Goal: Task Accomplishment & Management: Manage account settings

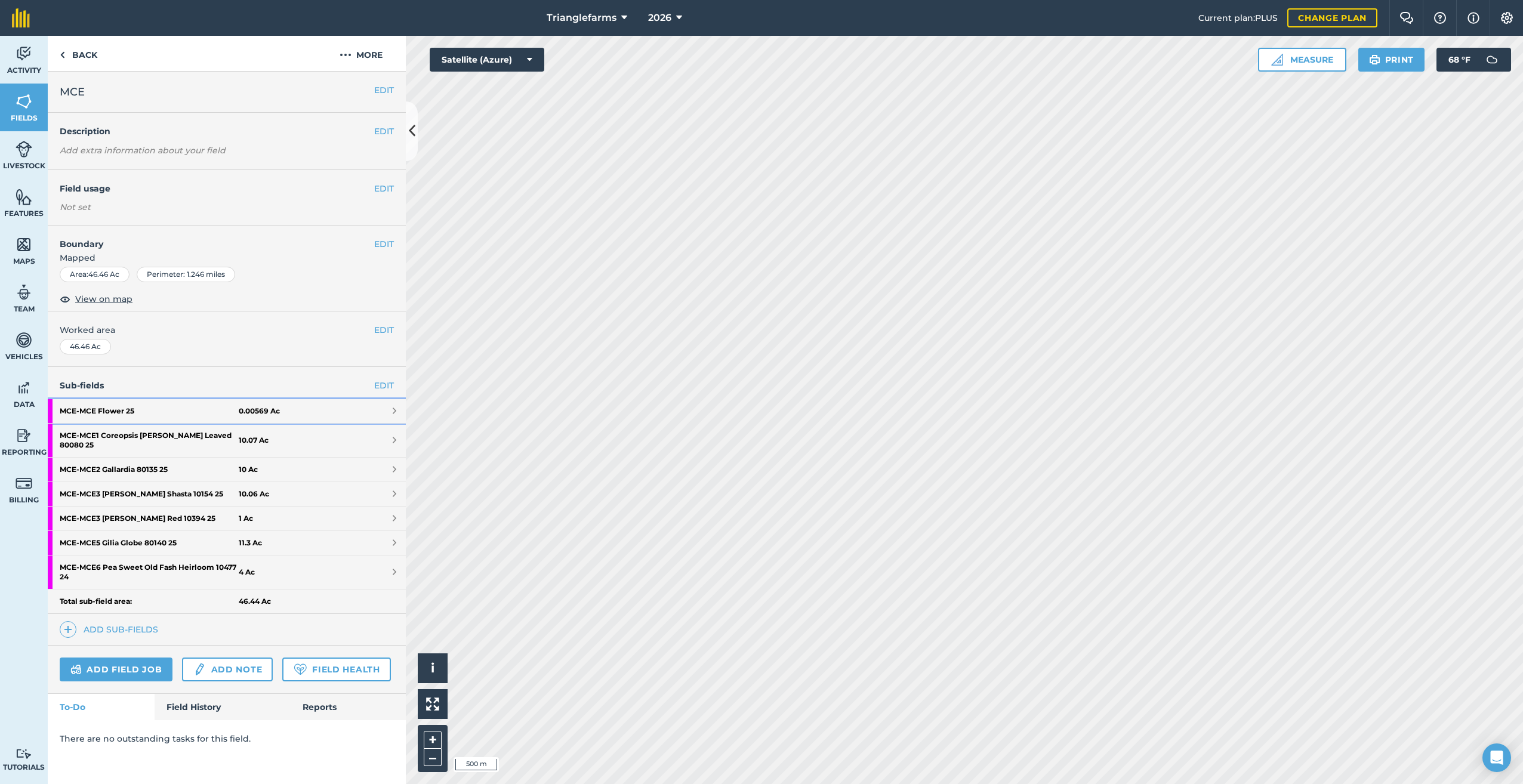
drag, startPoint x: 95, startPoint y: 411, endPoint x: 121, endPoint y: 406, distance: 26.5
click at [95, 411] on strong "MCE - MCE Flower 25" at bounding box center [149, 411] width 179 height 24
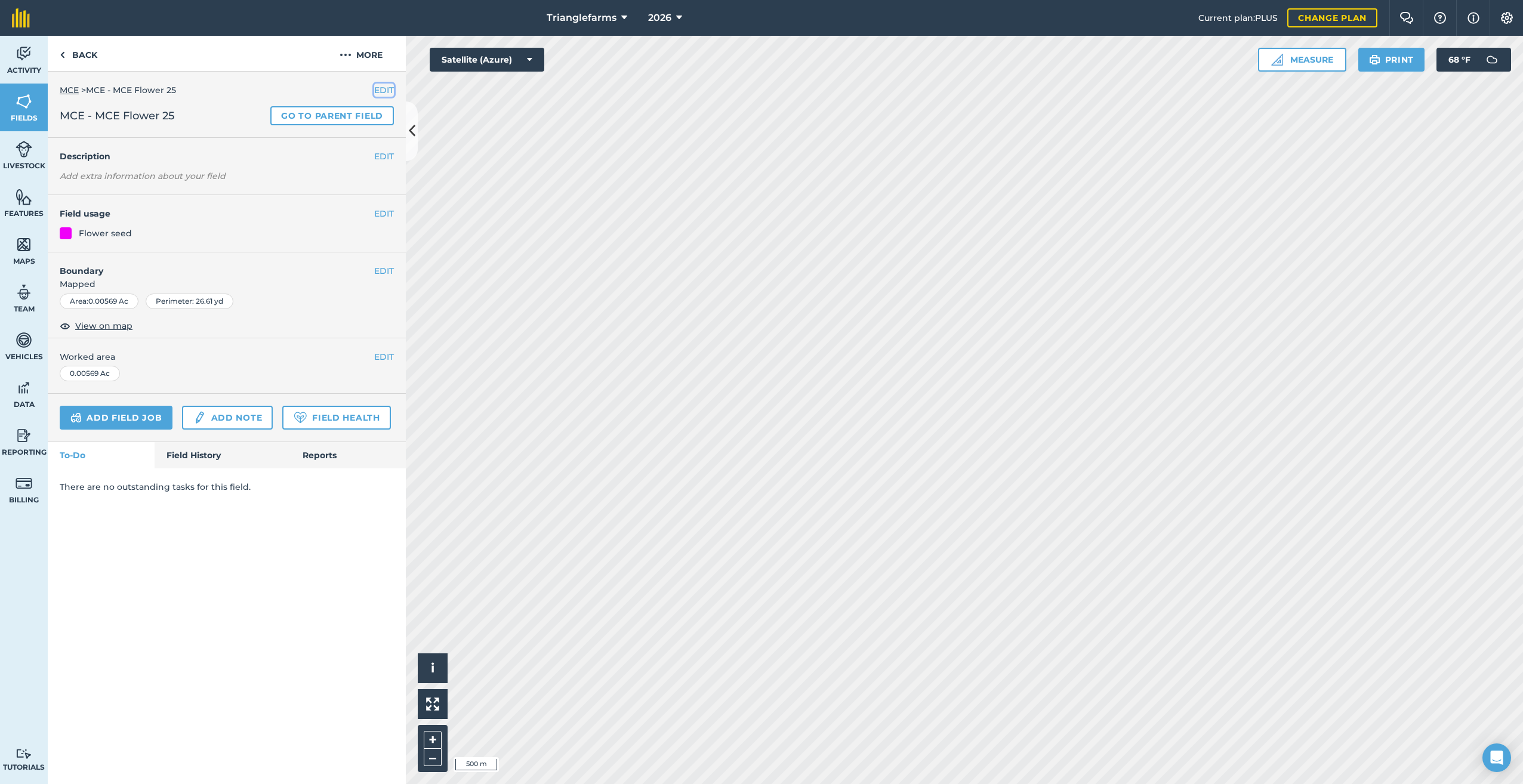
click at [384, 86] on button "EDIT" at bounding box center [384, 90] width 20 height 13
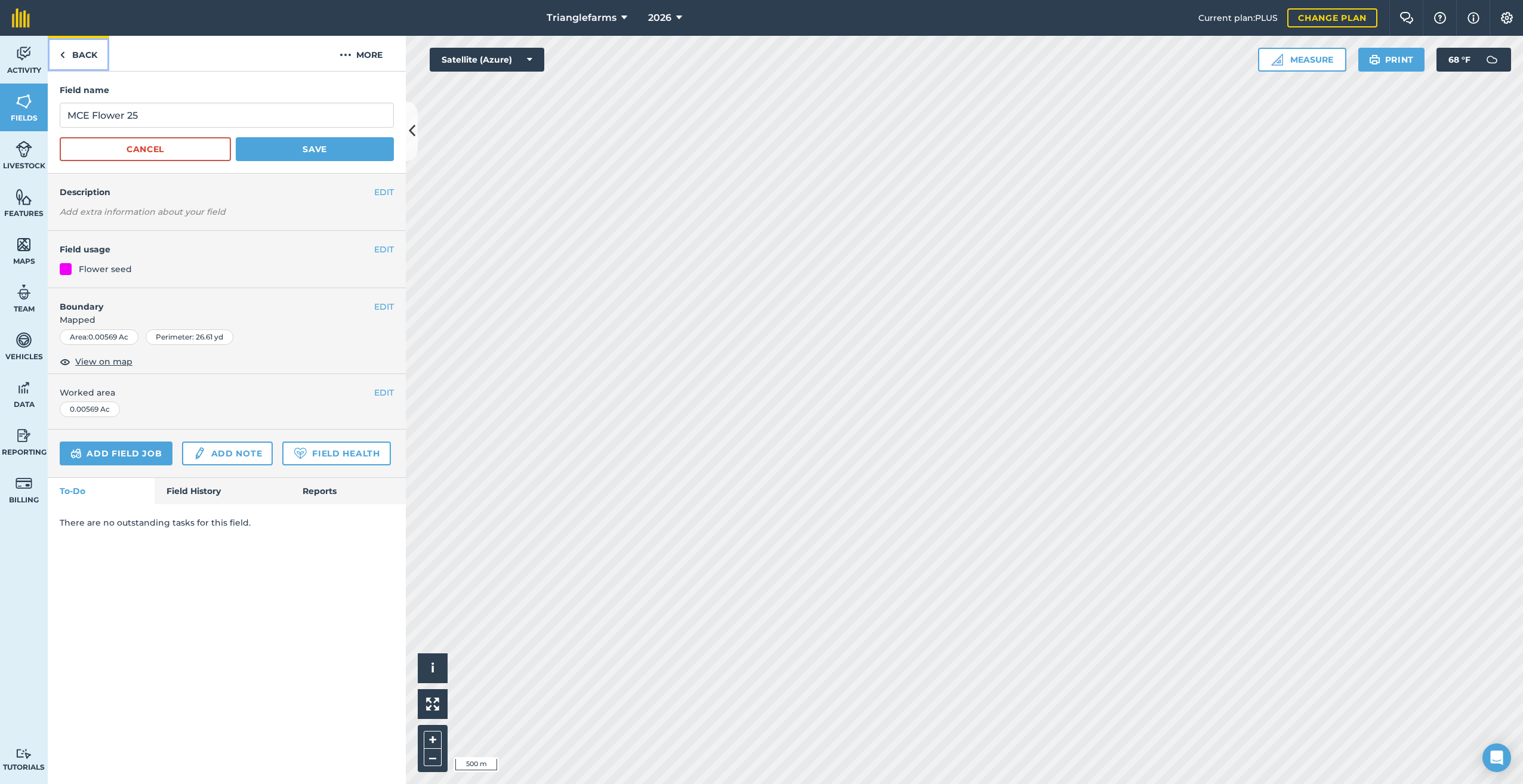
click at [64, 55] on img at bounding box center [62, 55] width 5 height 15
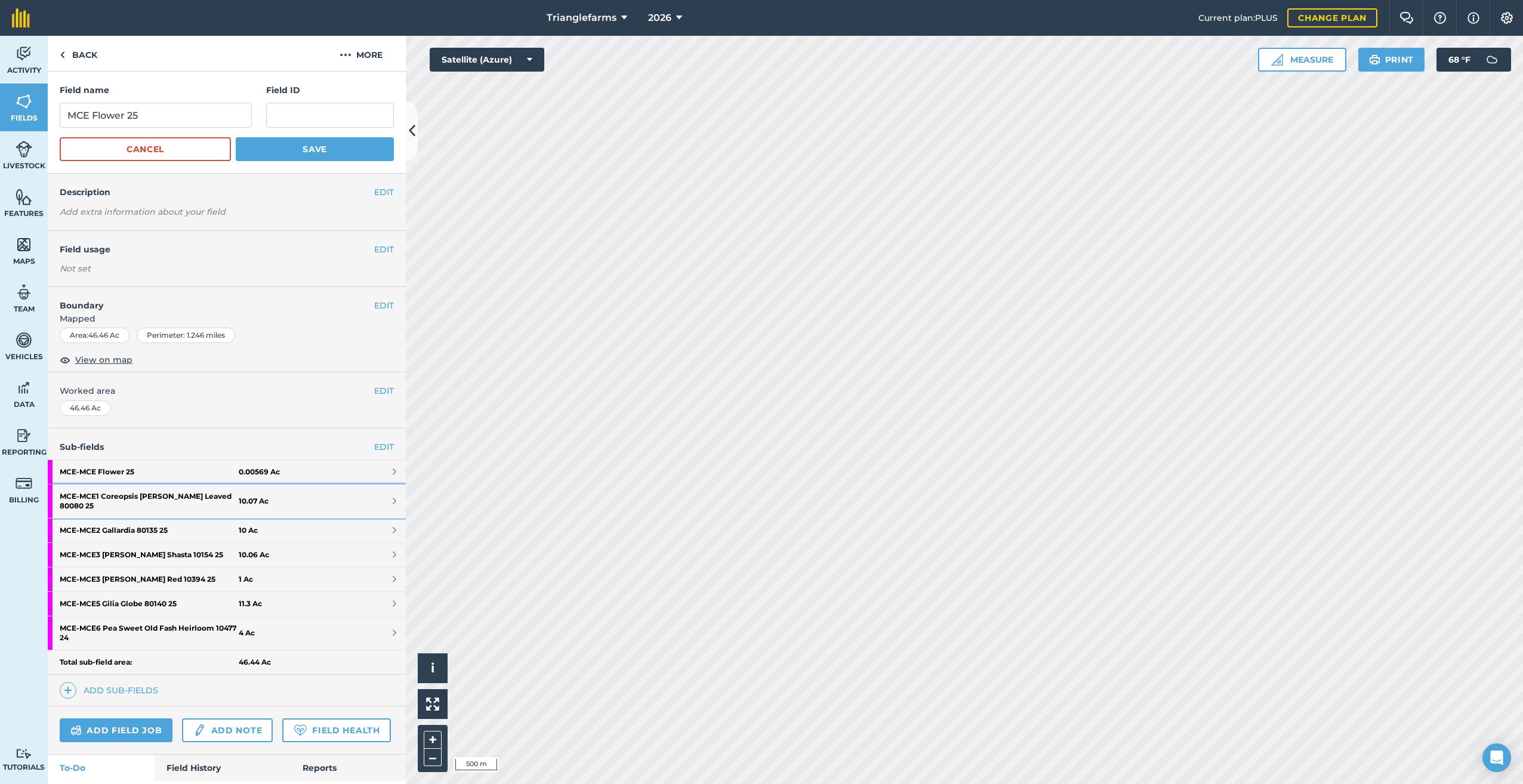
click at [102, 493] on strong "MCE - MCE1 Coreopsis Lance Leaved 80080 25" at bounding box center [149, 501] width 179 height 33
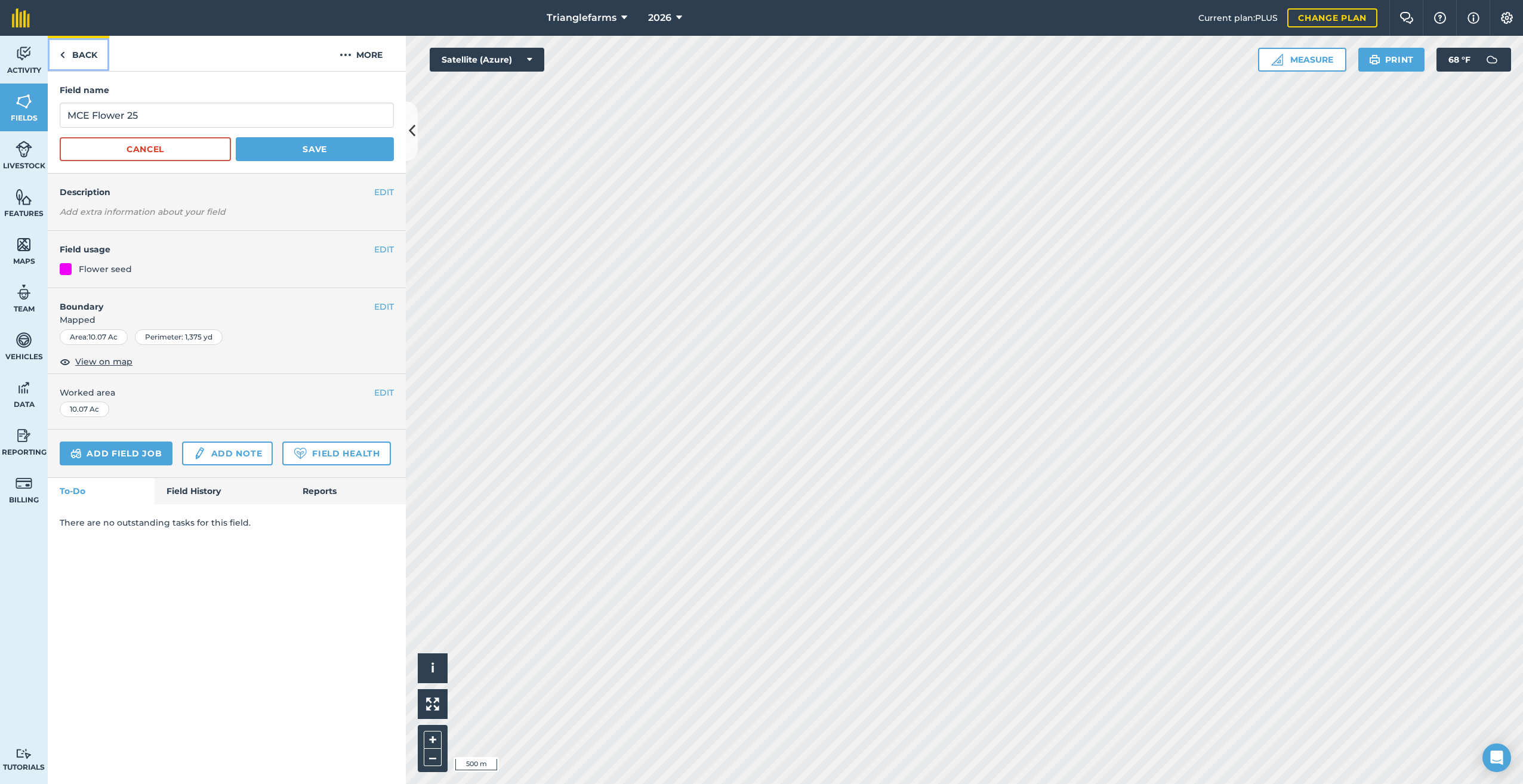
click at [59, 48] on link "Back" at bounding box center [78, 53] width 62 height 35
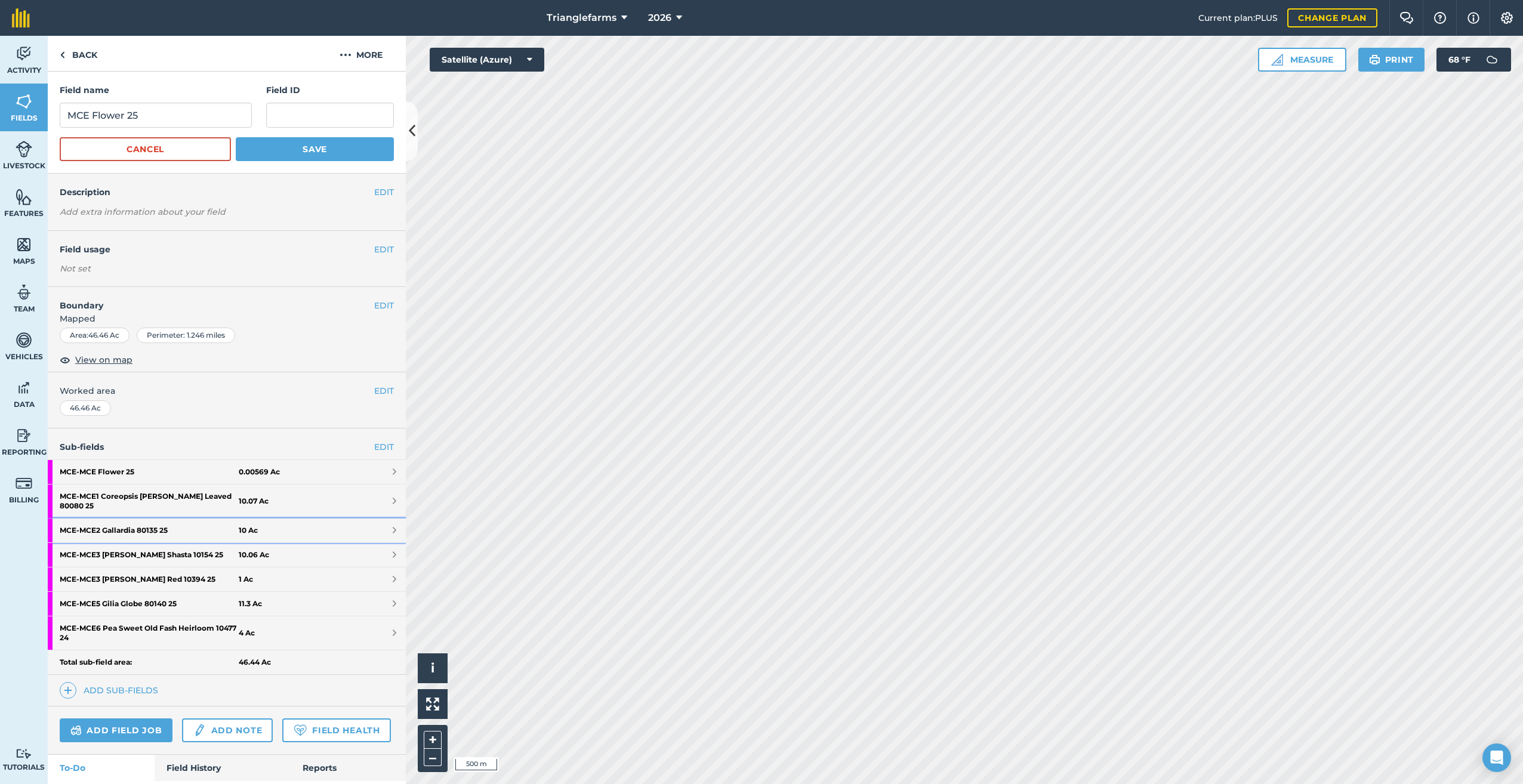
click at [121, 520] on strong "MCE - MCE2 Gallardia 80135 25" at bounding box center [149, 530] width 179 height 24
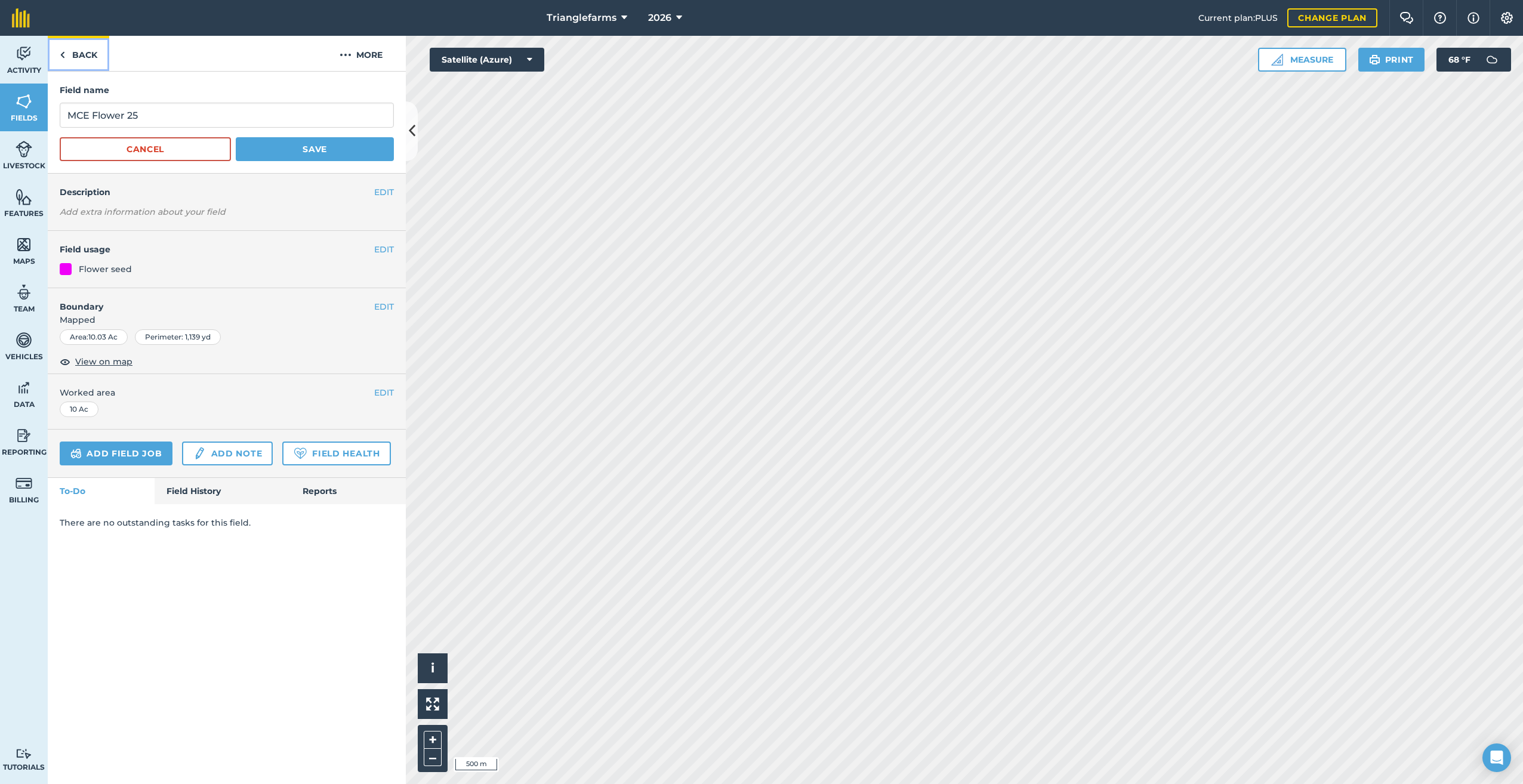
click at [62, 55] on img at bounding box center [62, 55] width 5 height 15
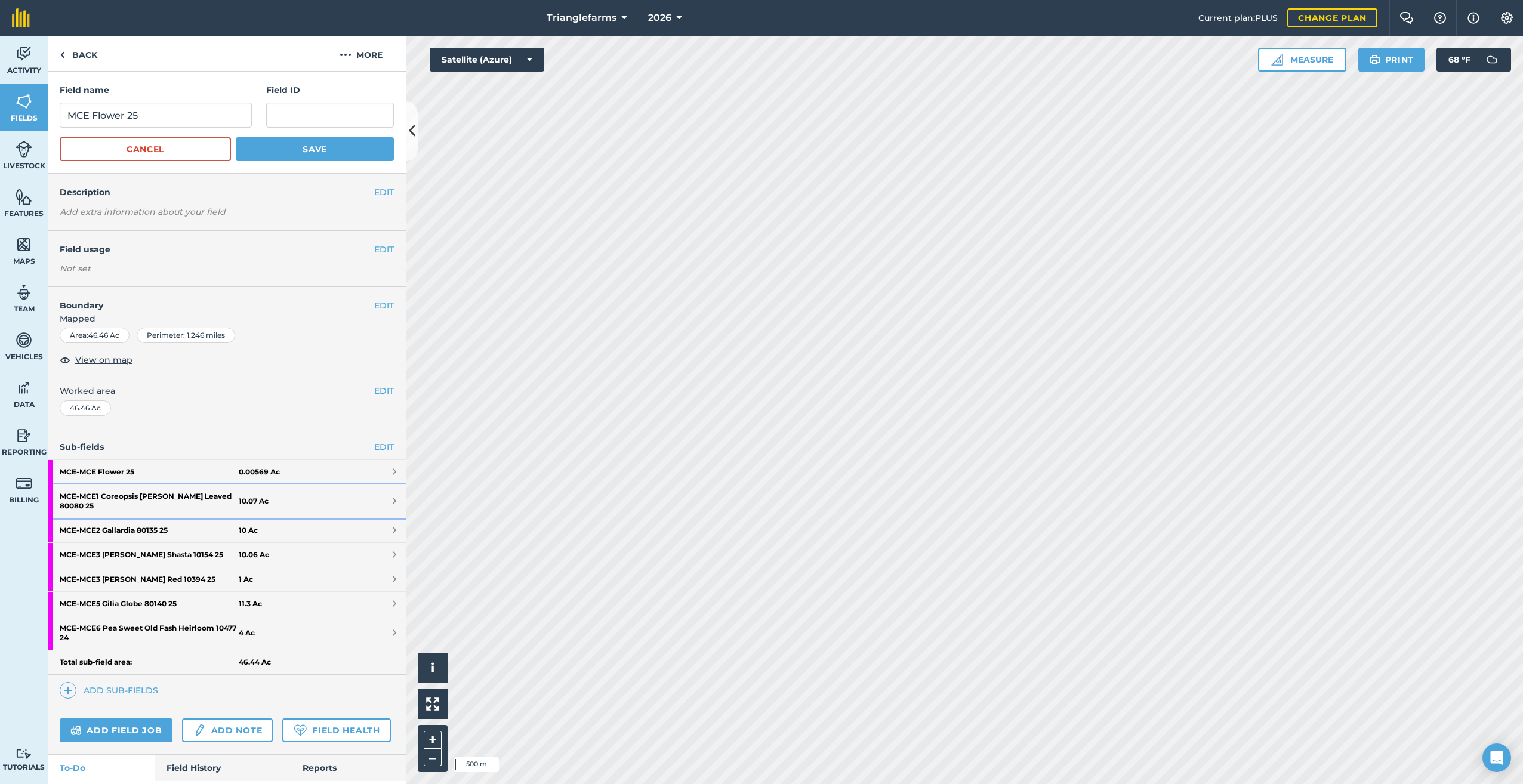
click at [140, 494] on strong "MCE - MCE1 Coreopsis Lance Leaved 80080 25" at bounding box center [149, 501] width 179 height 33
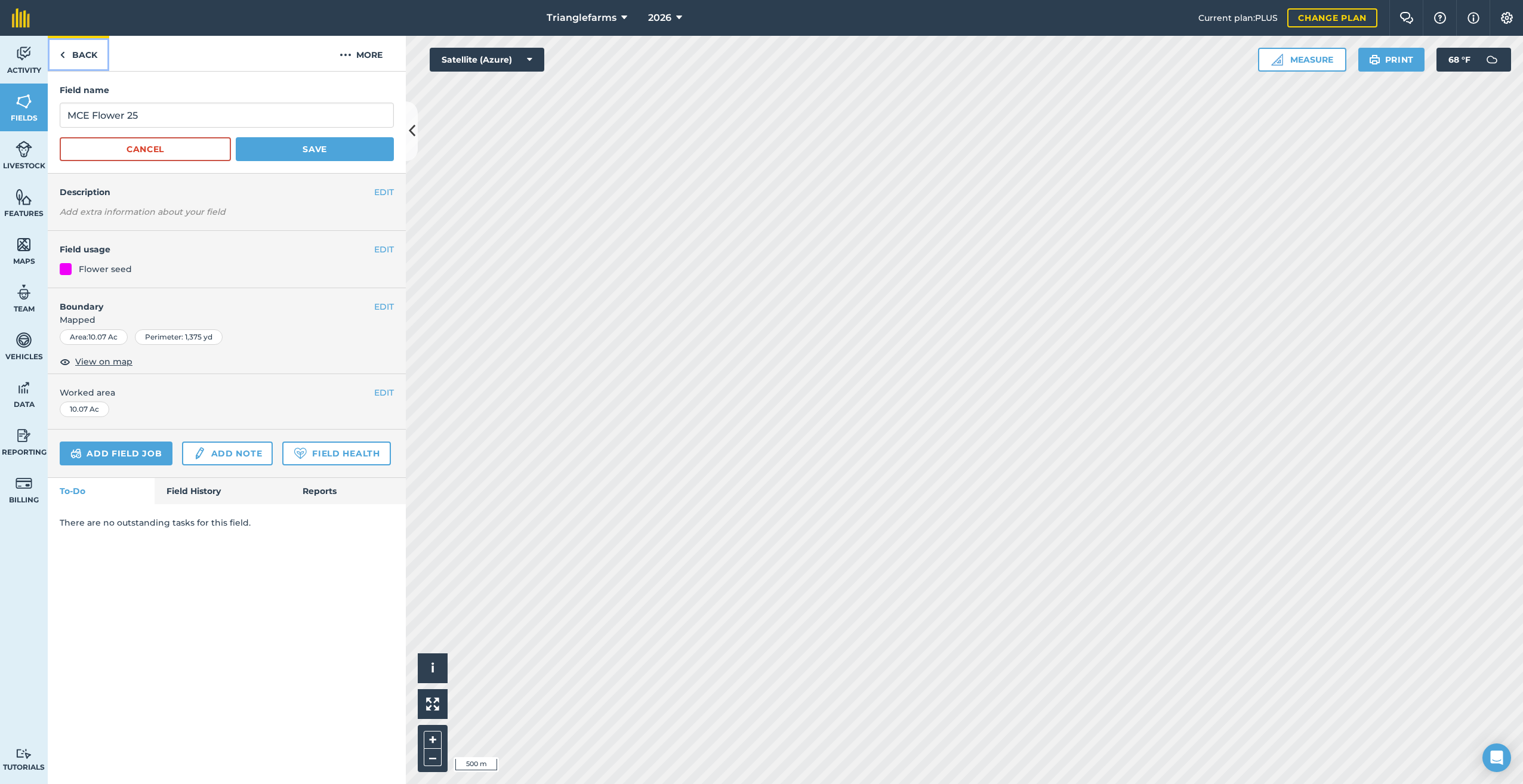
click at [66, 54] on link "Back" at bounding box center [78, 53] width 62 height 35
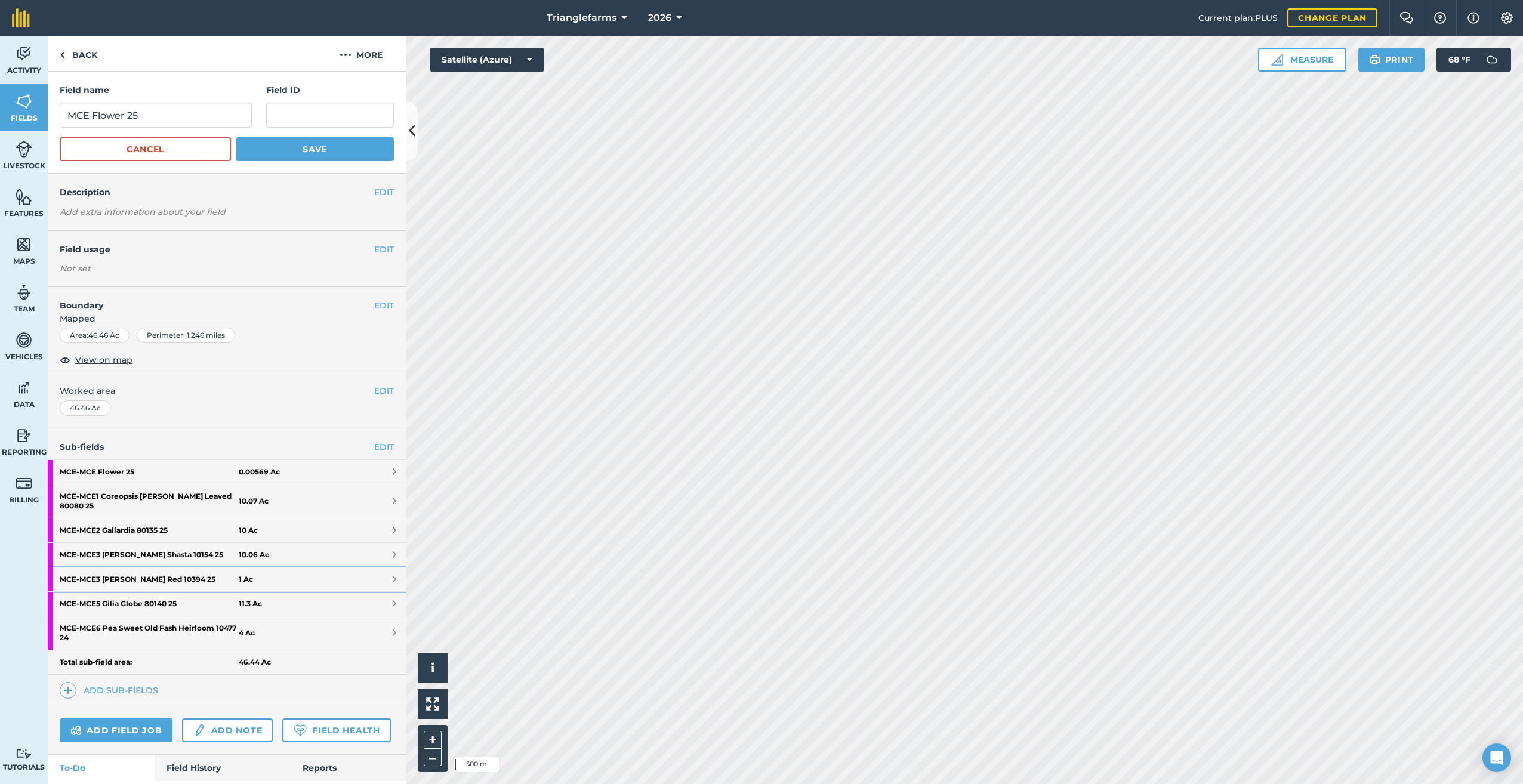
click at [114, 571] on strong "MCE - MCE3 Lupine Russell Red 10394 25" at bounding box center [149, 579] width 179 height 24
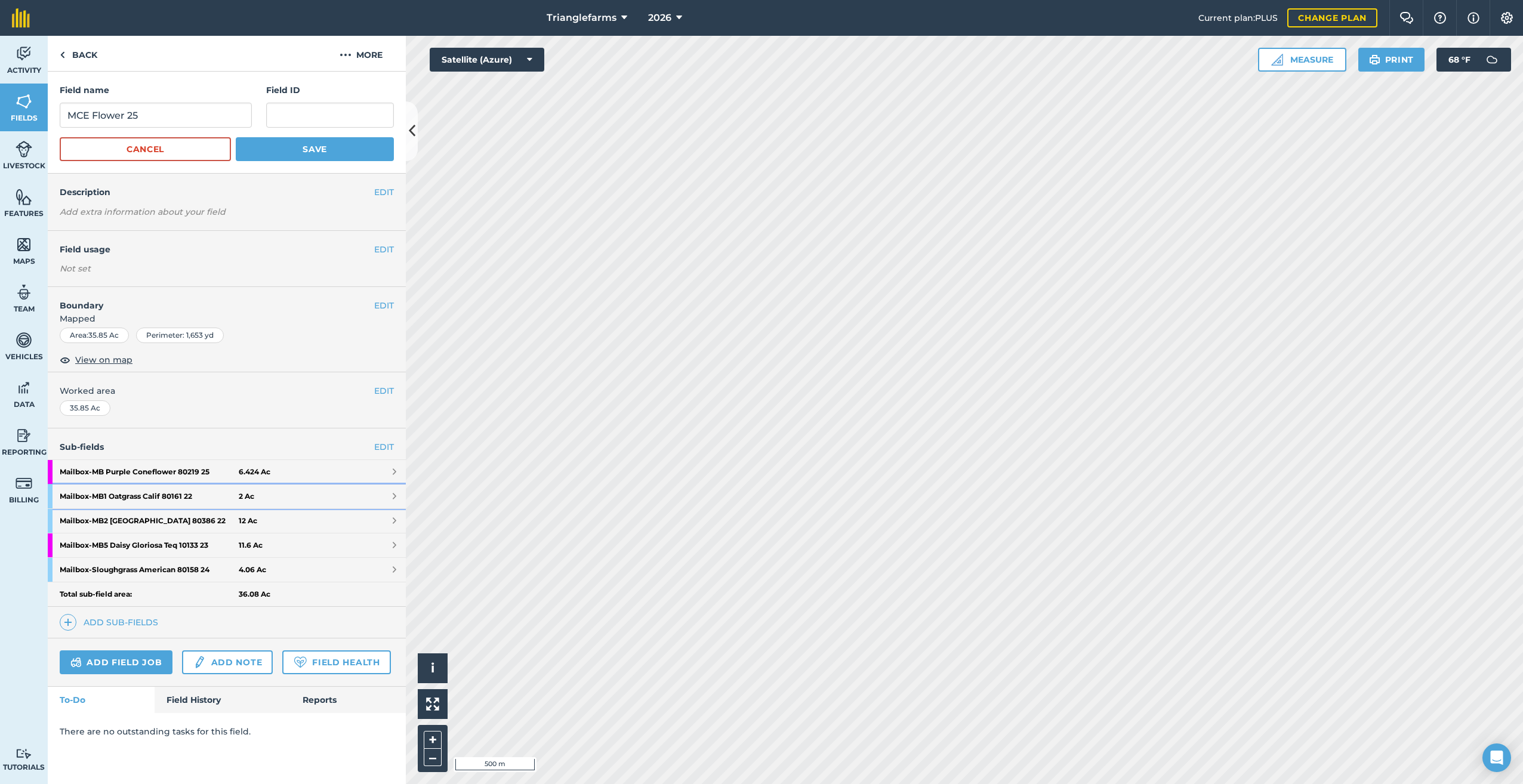
click at [132, 493] on strong "Mailbox - MB1 Oatgrass Calif 80161 22" at bounding box center [149, 496] width 179 height 24
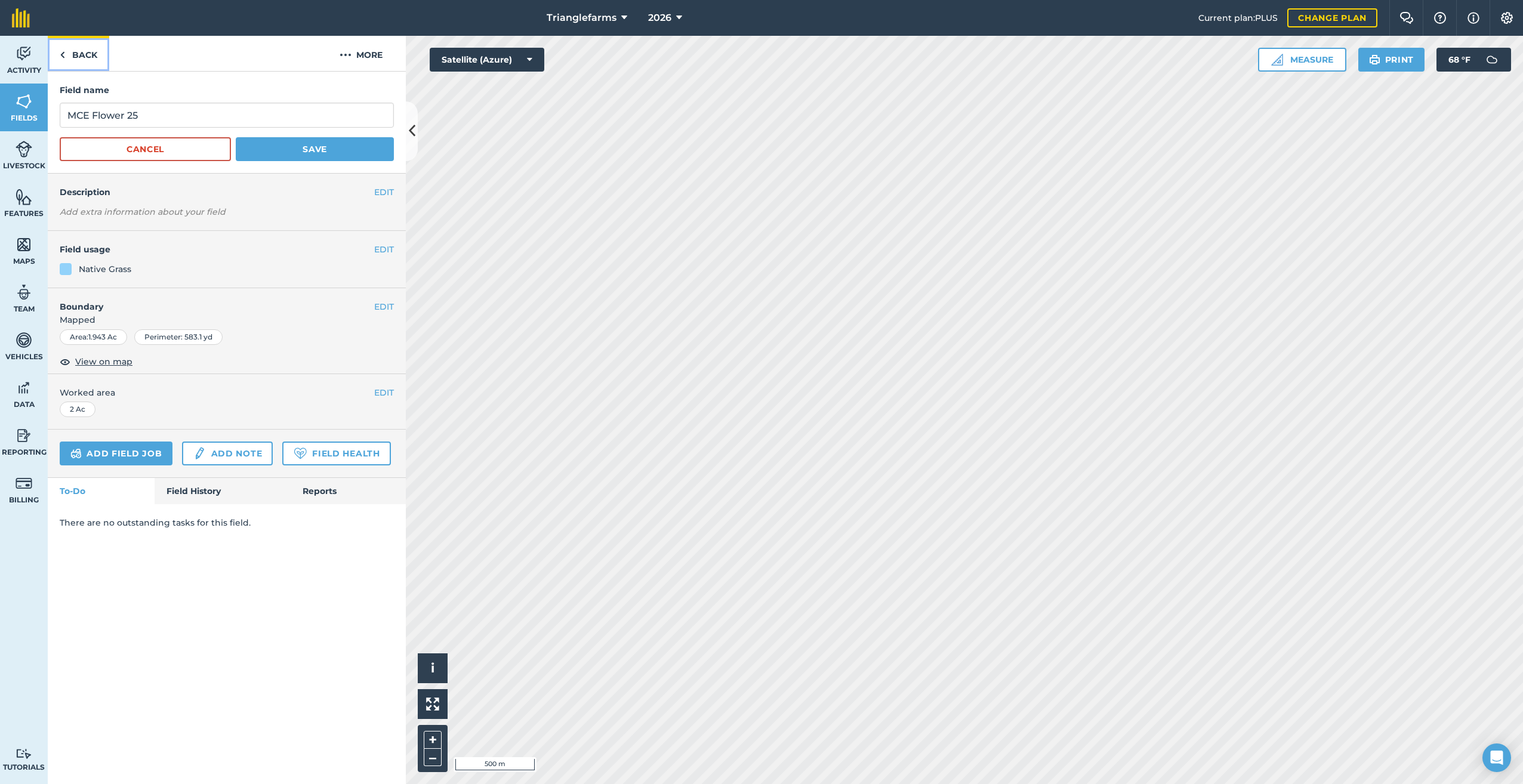
click at [64, 56] on img at bounding box center [62, 55] width 5 height 15
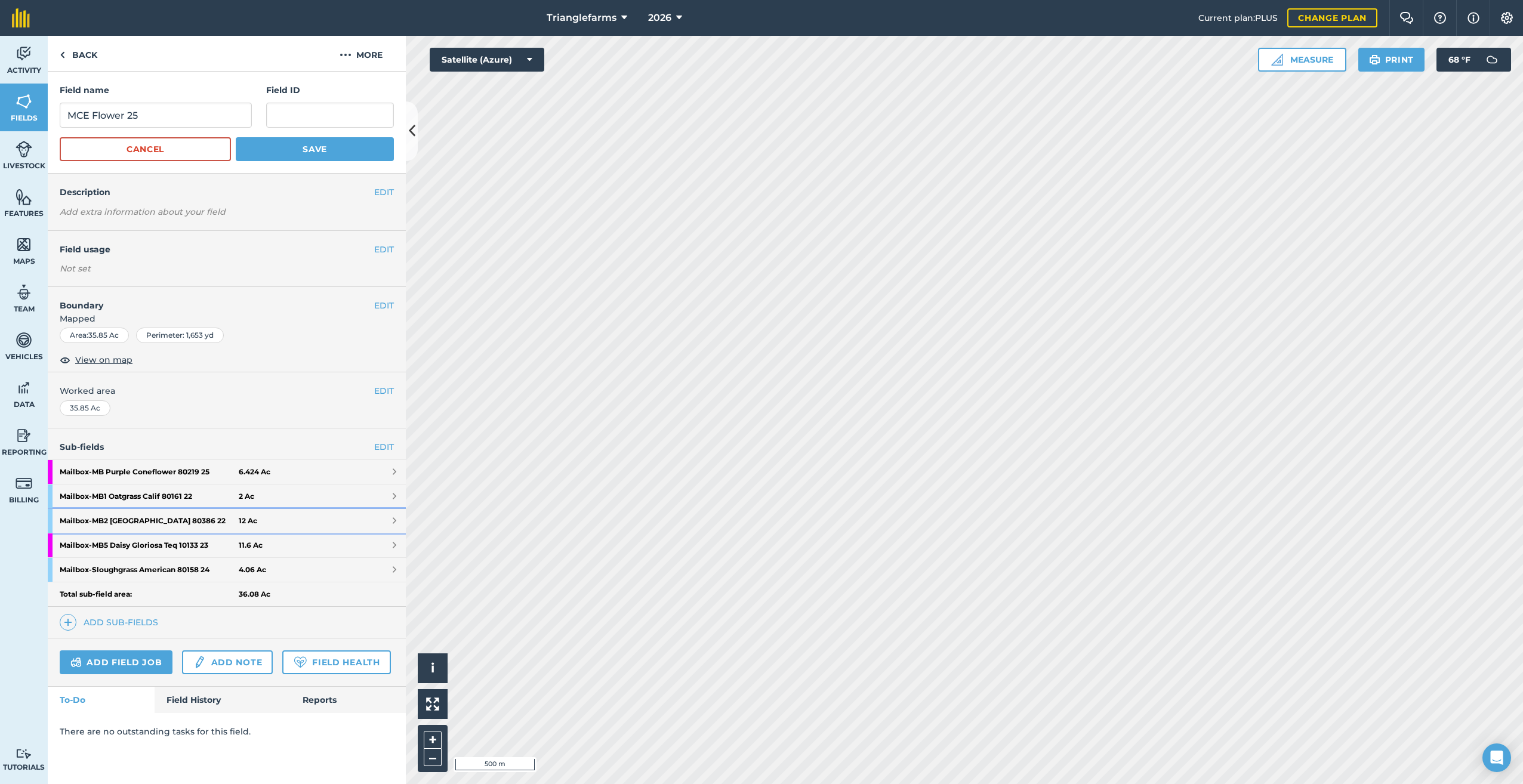
click at [139, 514] on strong "Mailbox - MB2 Junegrass Prairie 80386 22" at bounding box center [149, 521] width 179 height 24
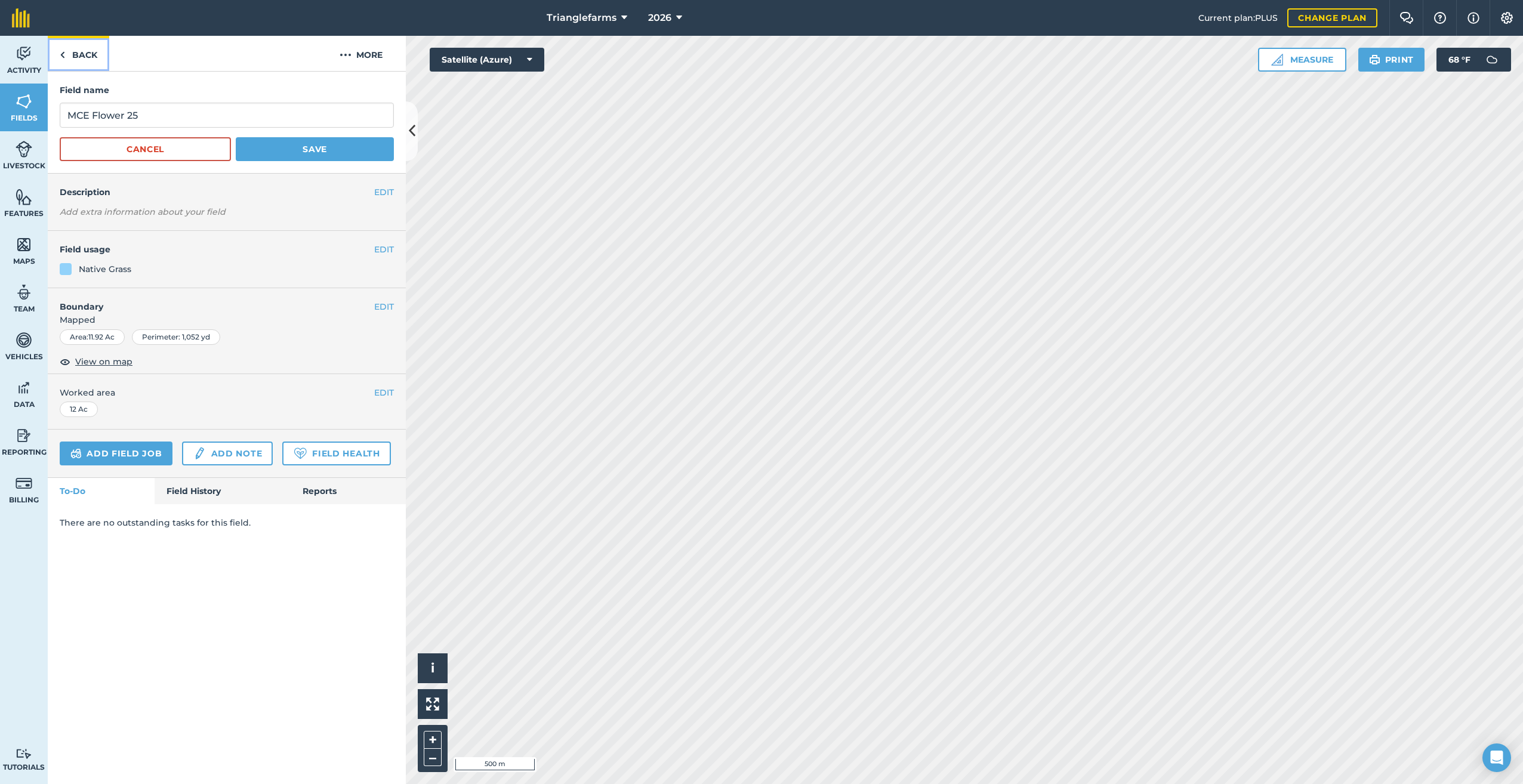
drag, startPoint x: 67, startPoint y: 54, endPoint x: 74, endPoint y: 60, distance: 9.2
click at [67, 54] on link "Back" at bounding box center [78, 53] width 62 height 35
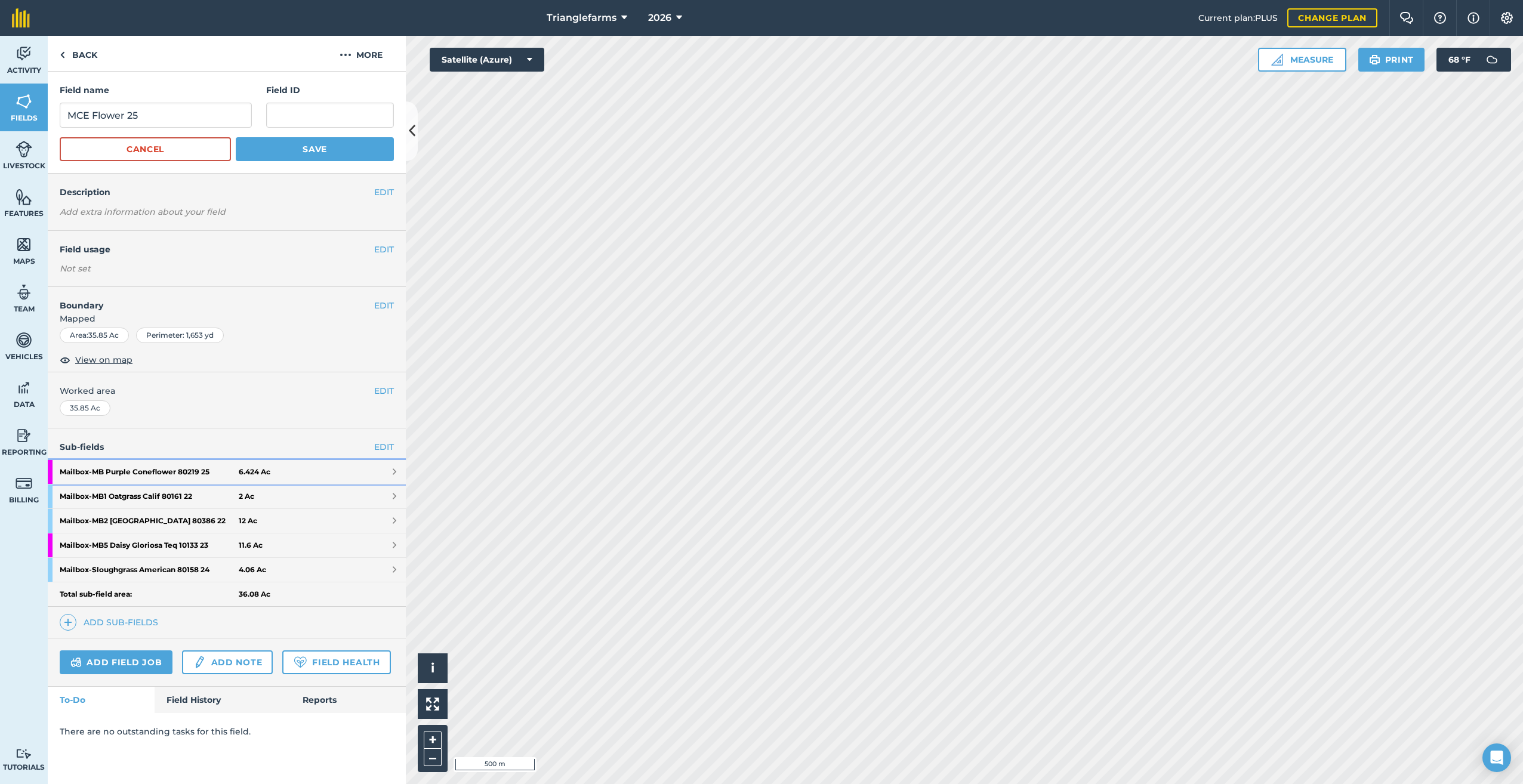
click at [129, 466] on strong "Mailbox - MB Purple Coneflower 80219 25" at bounding box center [149, 472] width 179 height 24
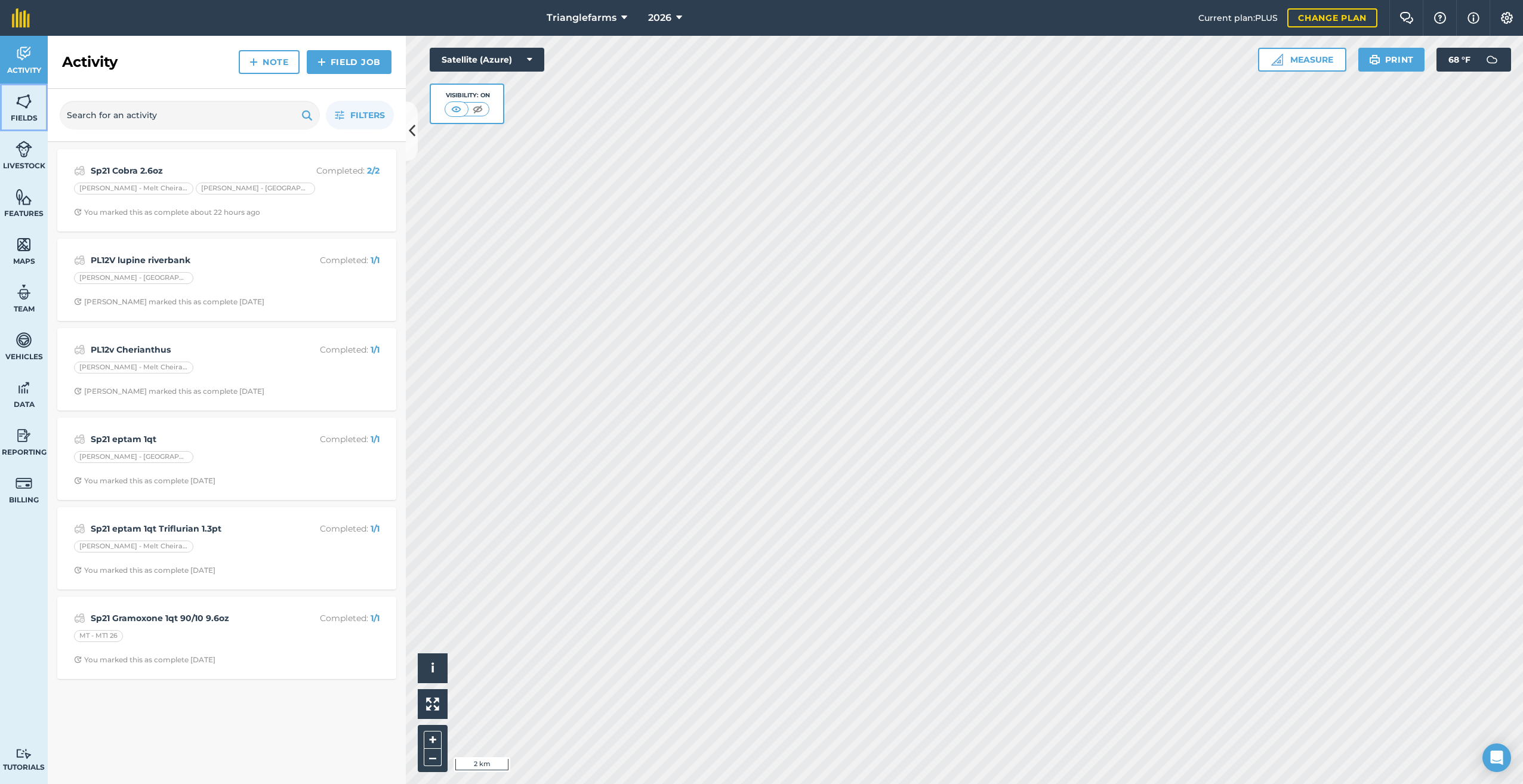
click at [19, 98] on img at bounding box center [23, 101] width 17 height 18
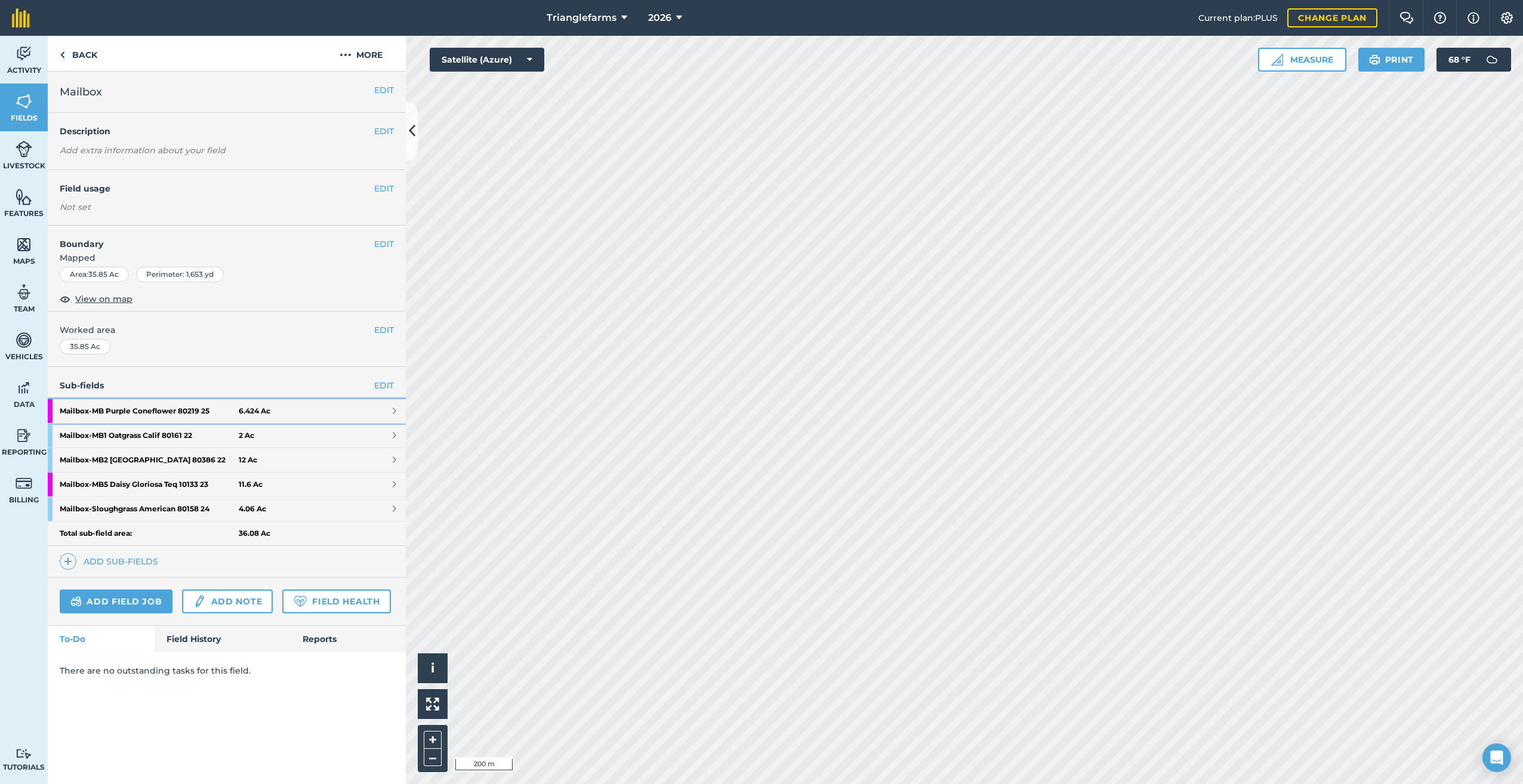
click at [145, 408] on strong "Mailbox - MB Purple Coneflower 80219 25" at bounding box center [149, 411] width 179 height 24
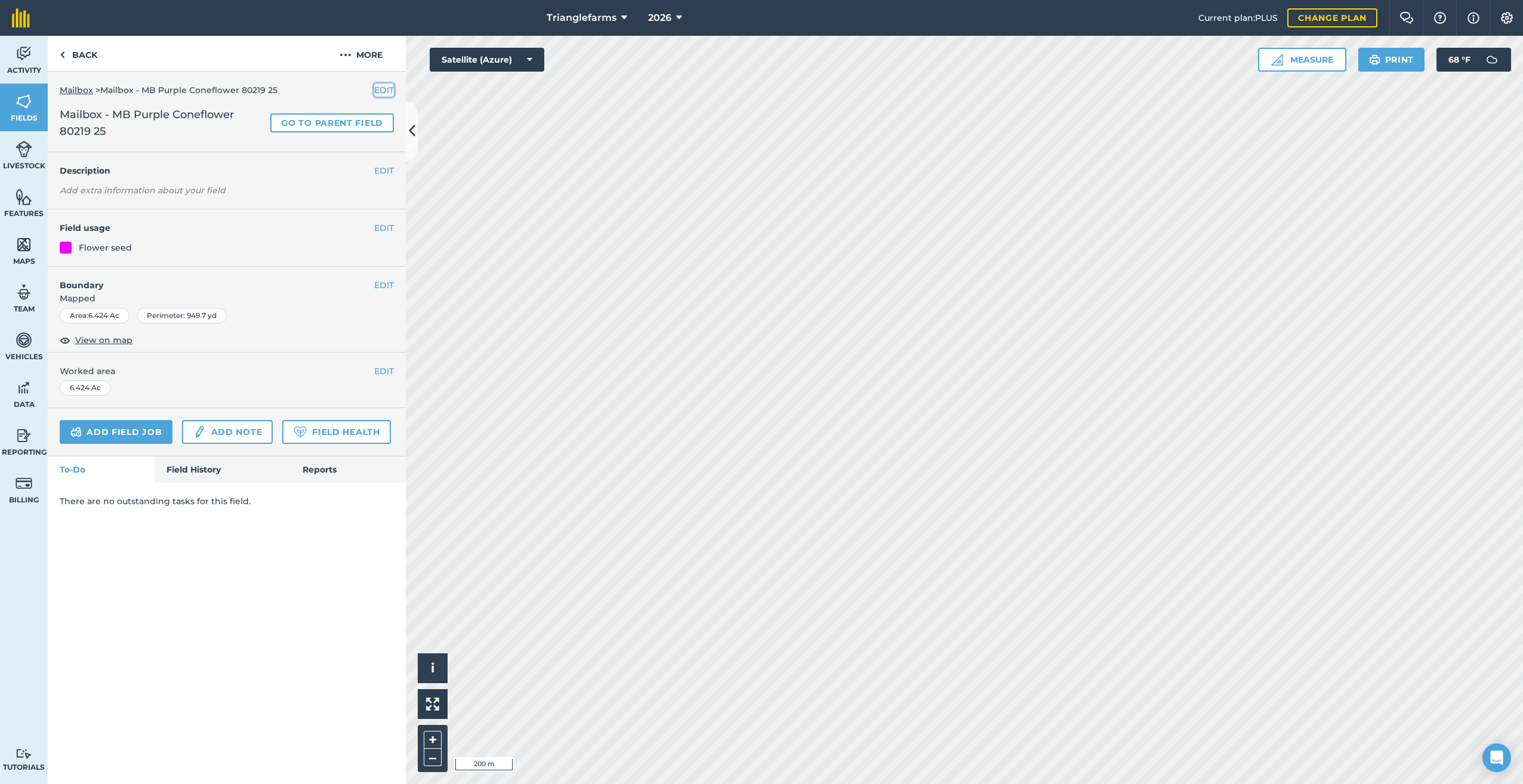
click at [386, 89] on button "EDIT" at bounding box center [384, 90] width 20 height 13
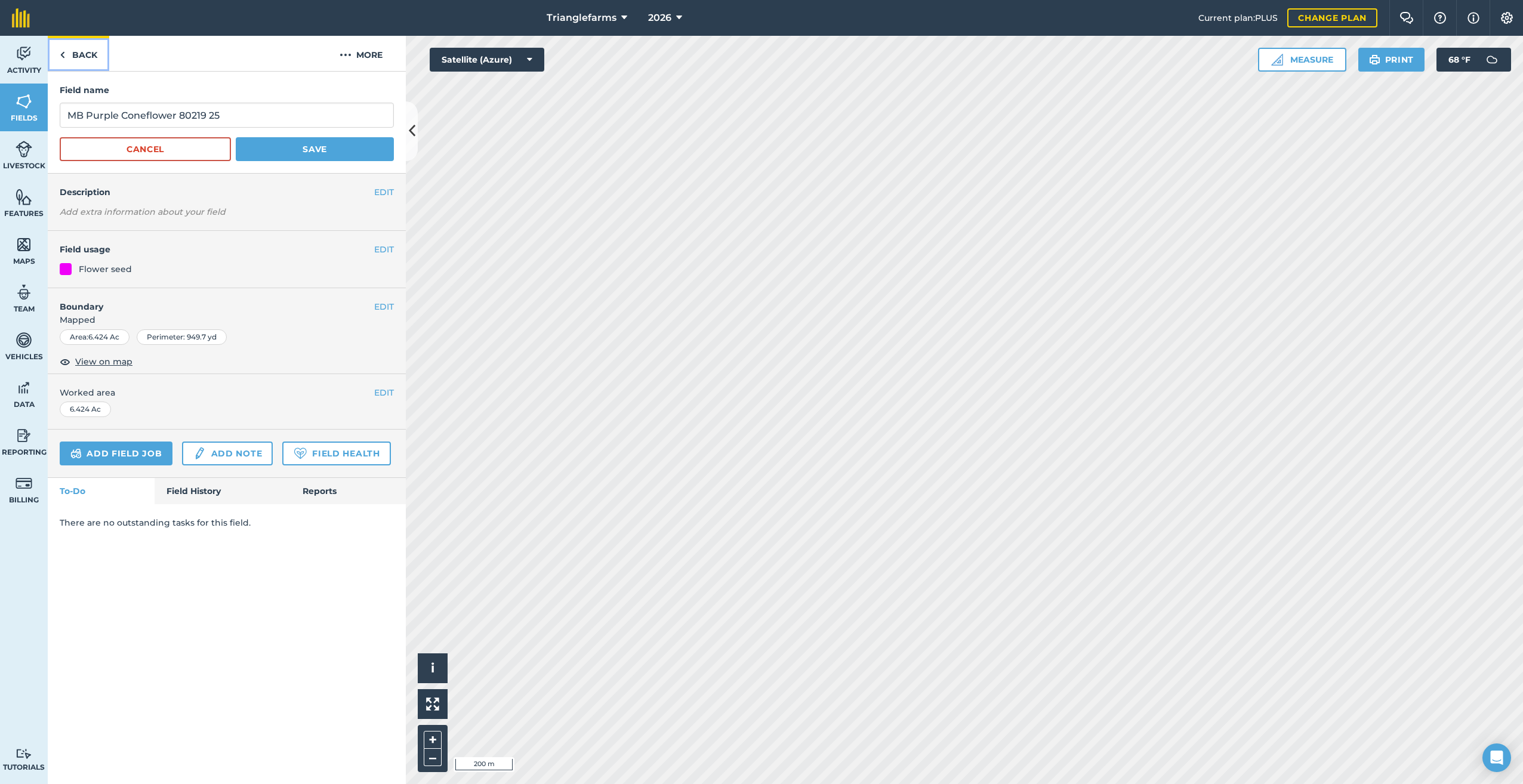
click at [62, 53] on img at bounding box center [62, 55] width 5 height 15
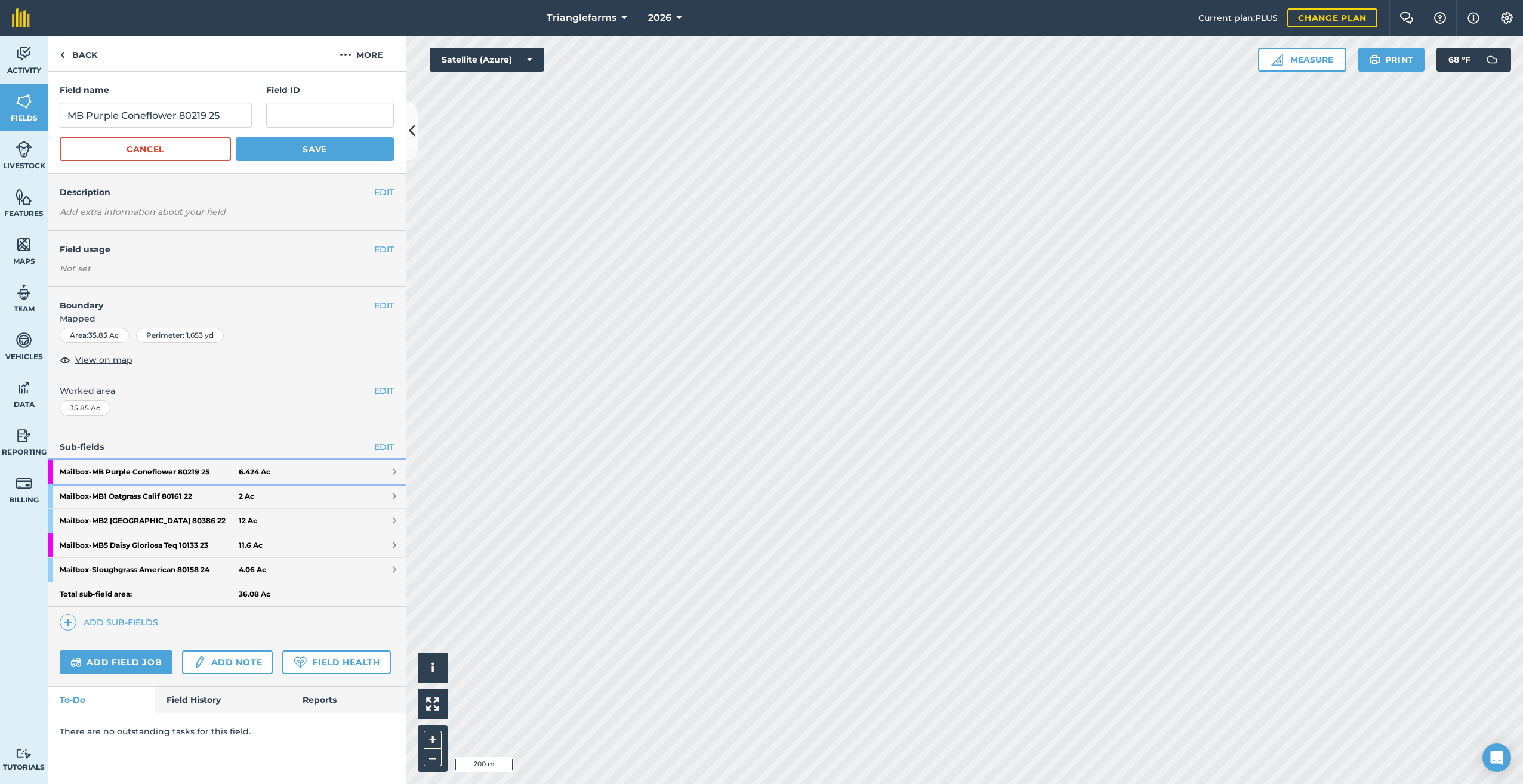
click at [145, 465] on strong "Mailbox - MB Purple Coneflower 80219 25" at bounding box center [149, 472] width 179 height 24
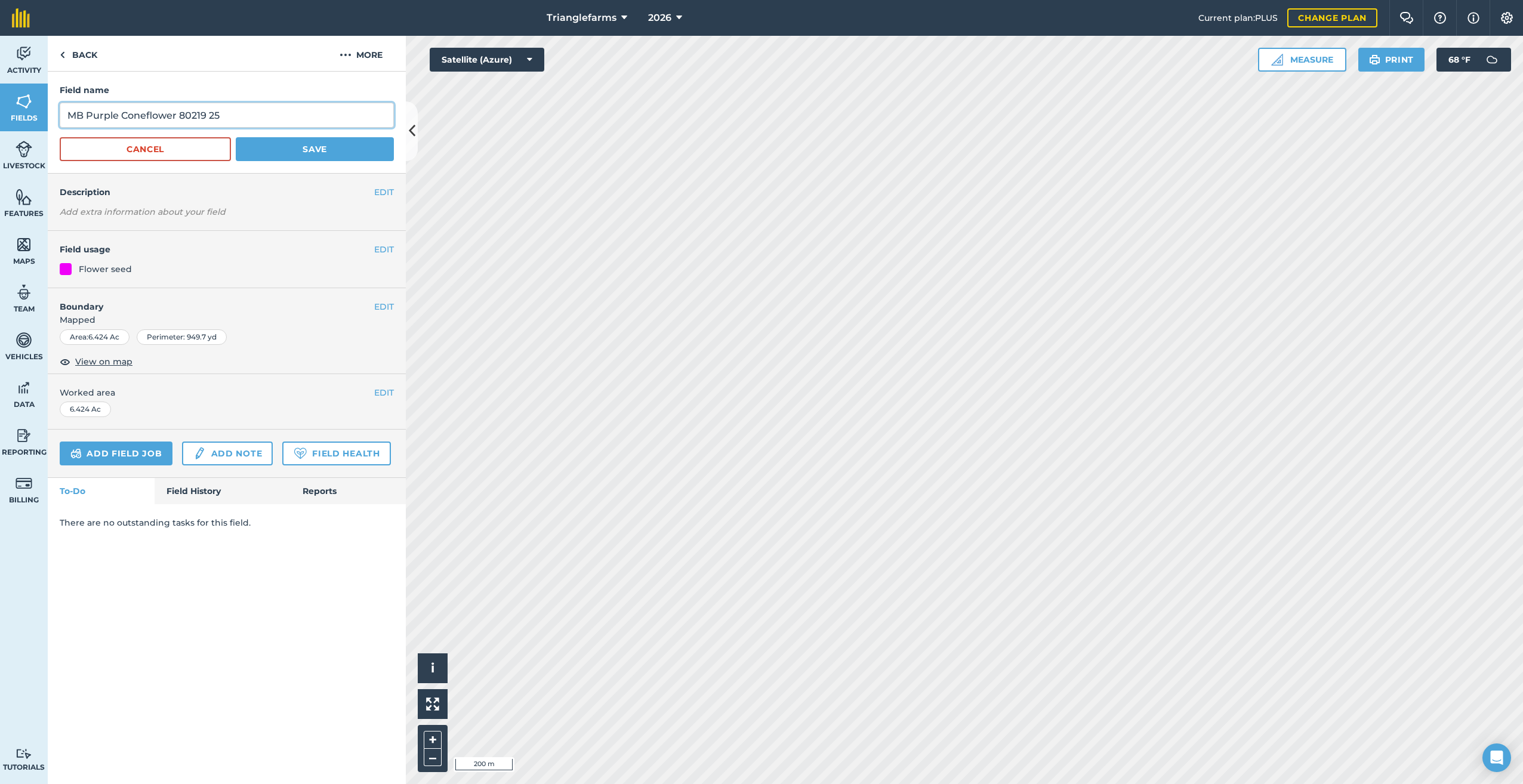
click at [252, 109] on input "MB Purple Coneflower 80219 25" at bounding box center [227, 115] width 334 height 25
click at [350, 50] on img at bounding box center [346, 55] width 12 height 15
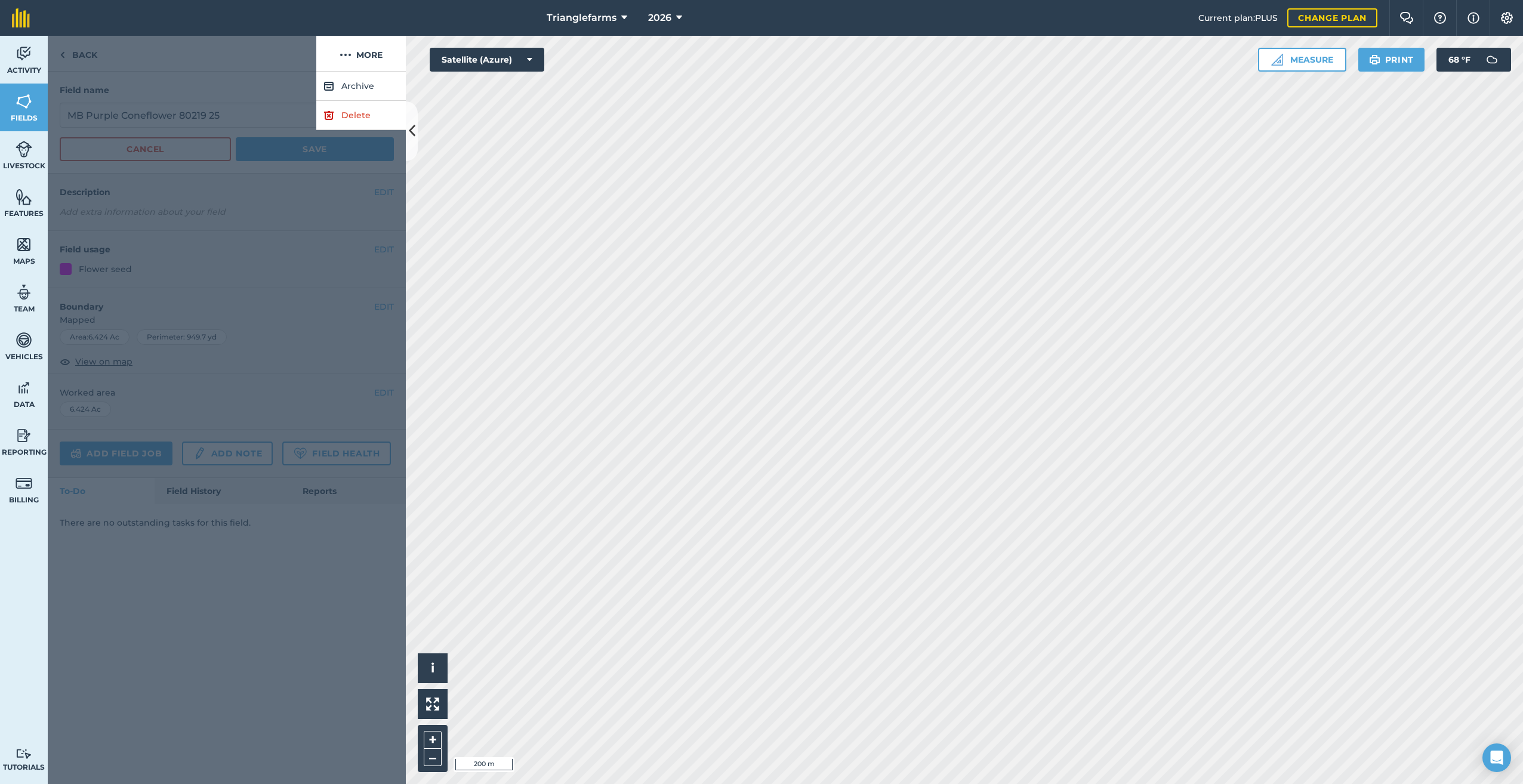
click at [124, 61] on div at bounding box center [182, 54] width 269 height 36
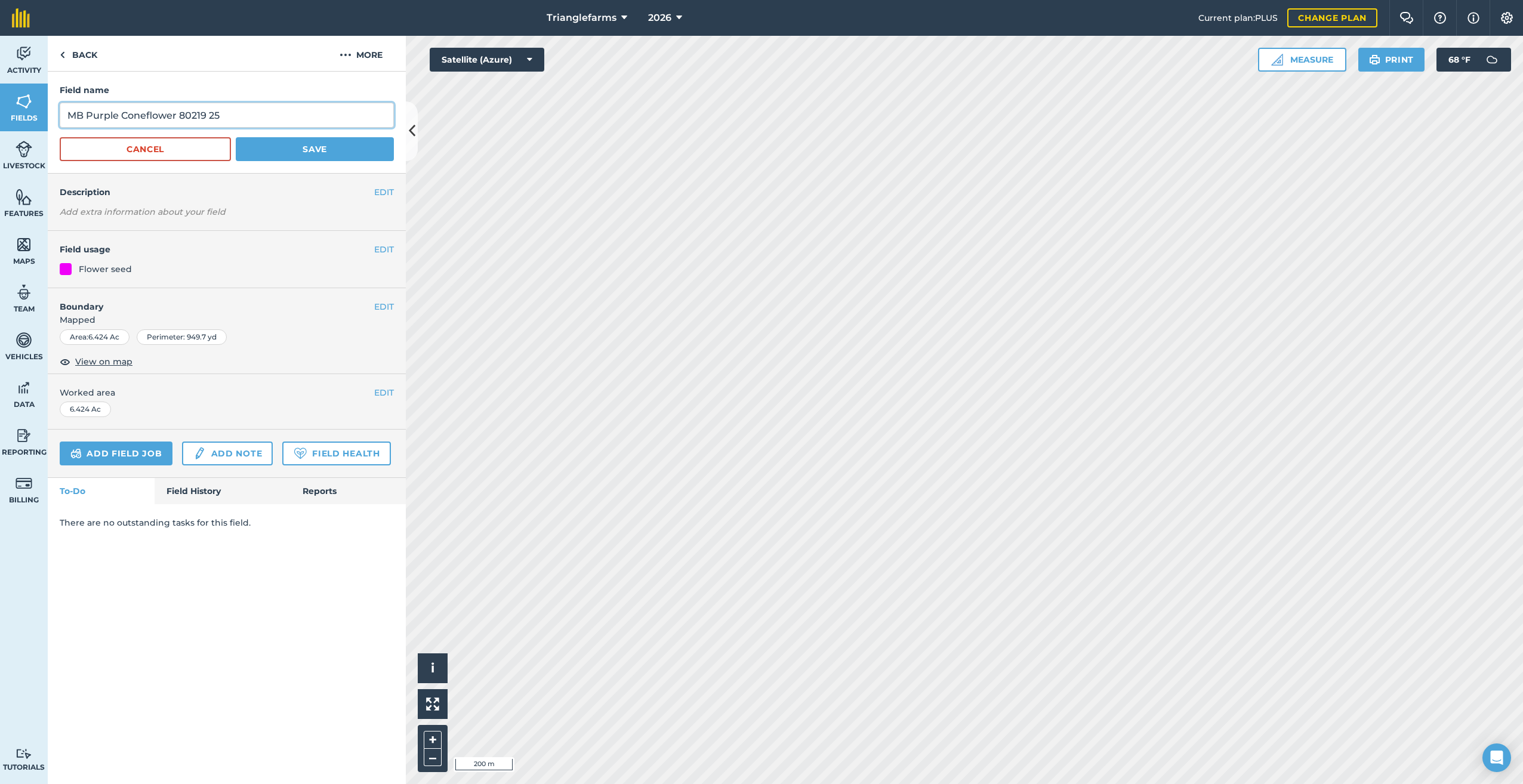
click at [159, 117] on input "MB Purple Coneflower 80219 25" at bounding box center [227, 115] width 334 height 25
click at [661, 14] on span "2026" at bounding box center [660, 18] width 23 height 15
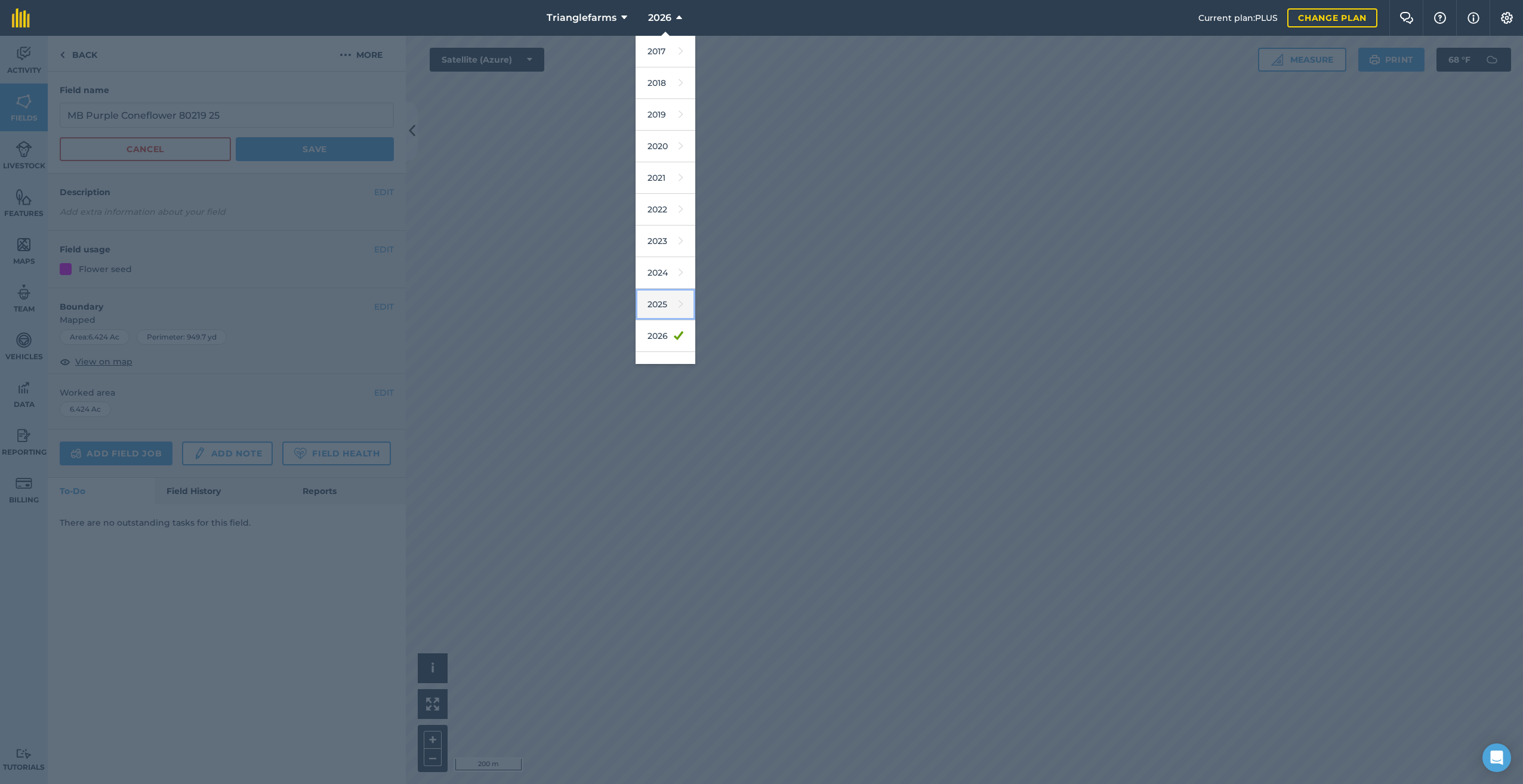
click at [662, 297] on link "2025" at bounding box center [666, 304] width 60 height 32
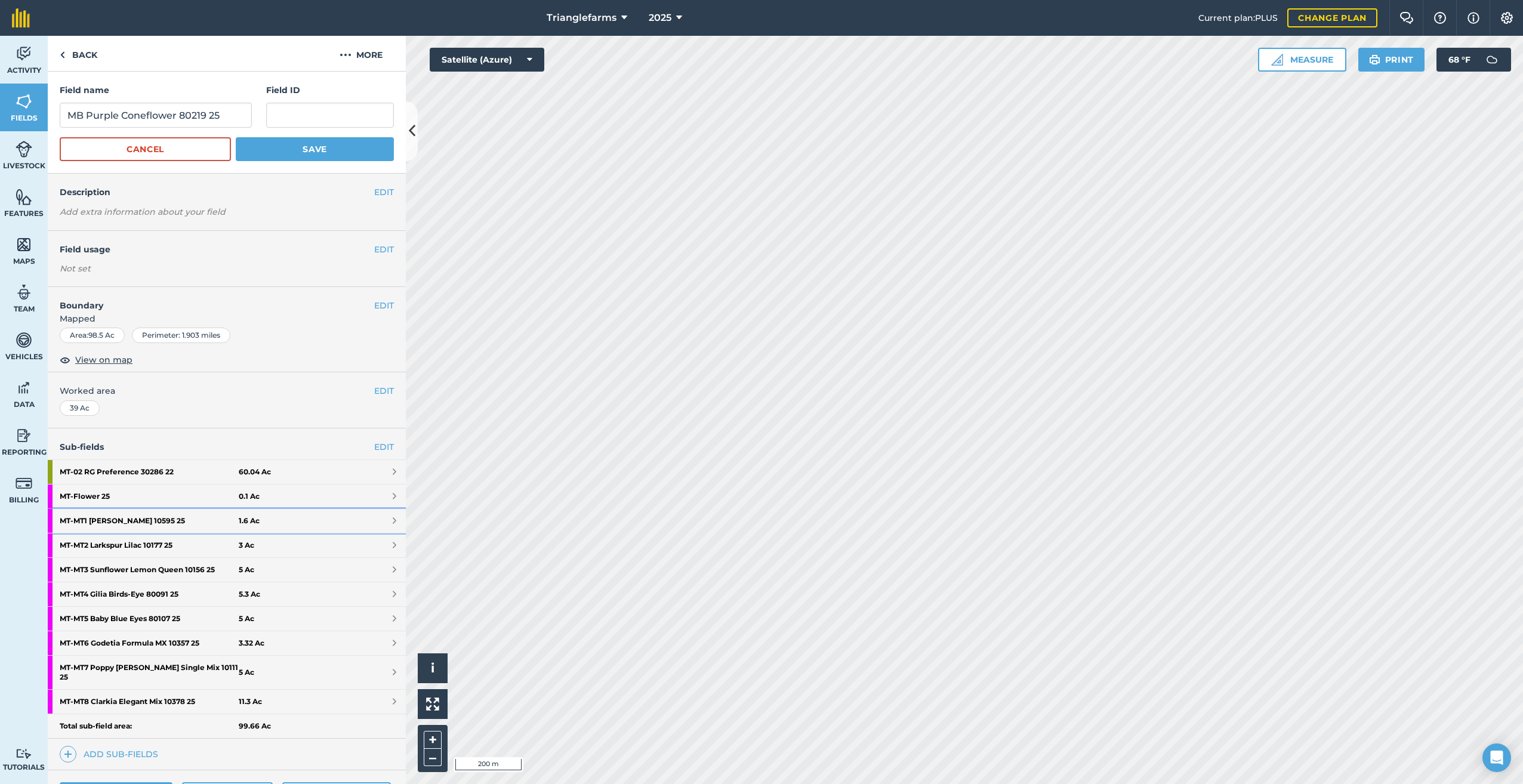
drag, startPoint x: 142, startPoint y: 516, endPoint x: 220, endPoint y: 536, distance: 80.5
click at [142, 516] on strong "MT - MT1 [PERSON_NAME] 10595 25" at bounding box center [149, 521] width 179 height 24
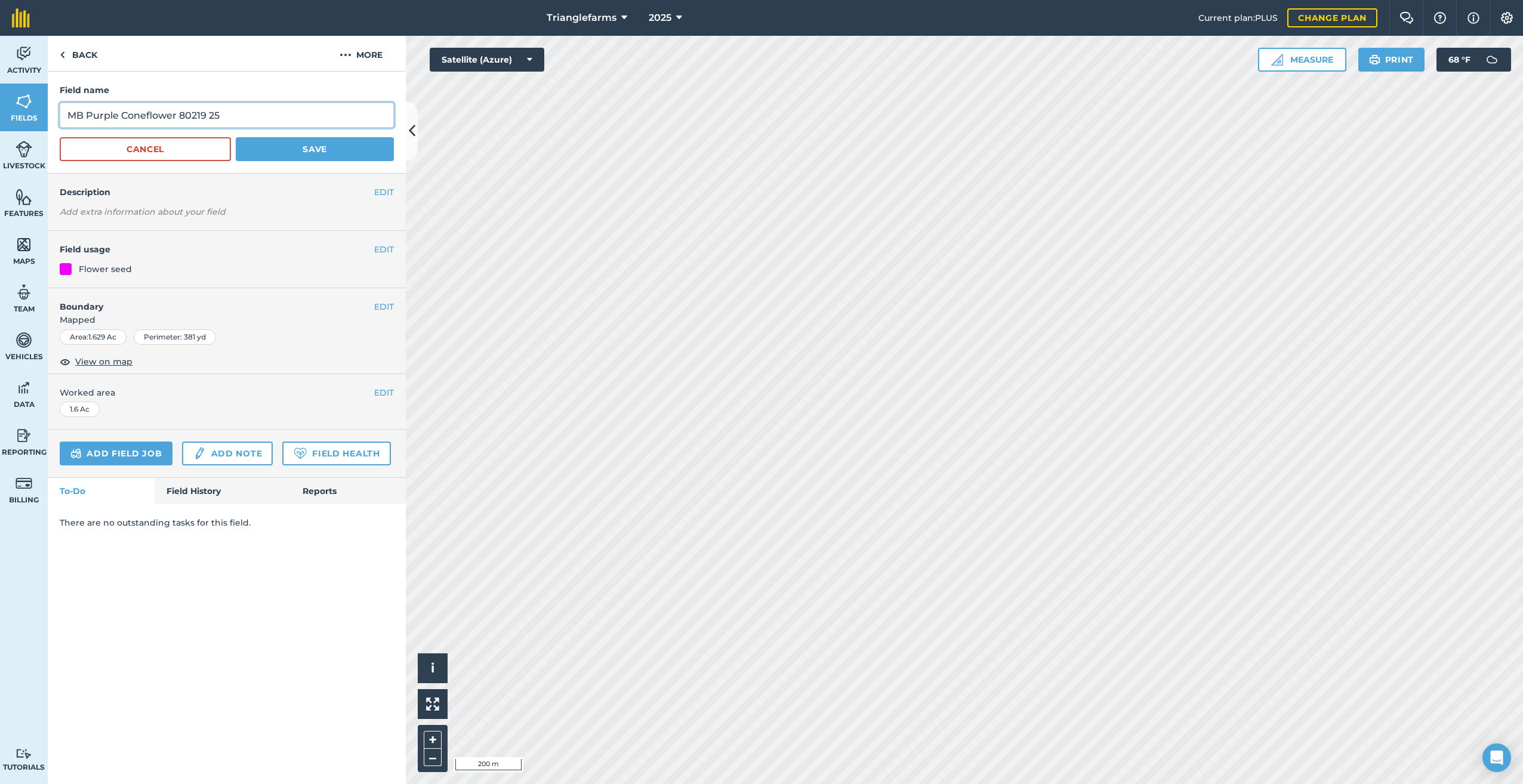
drag, startPoint x: 223, startPoint y: 115, endPoint x: 46, endPoint y: 119, distance: 177.0
click at [46, 119] on div "Activity Fields Livestock Features Maps Team Vehicles Data Reporting Billing Tu…" at bounding box center [761, 410] width 1523 height 748
click at [380, 193] on button "EDIT" at bounding box center [384, 192] width 20 height 13
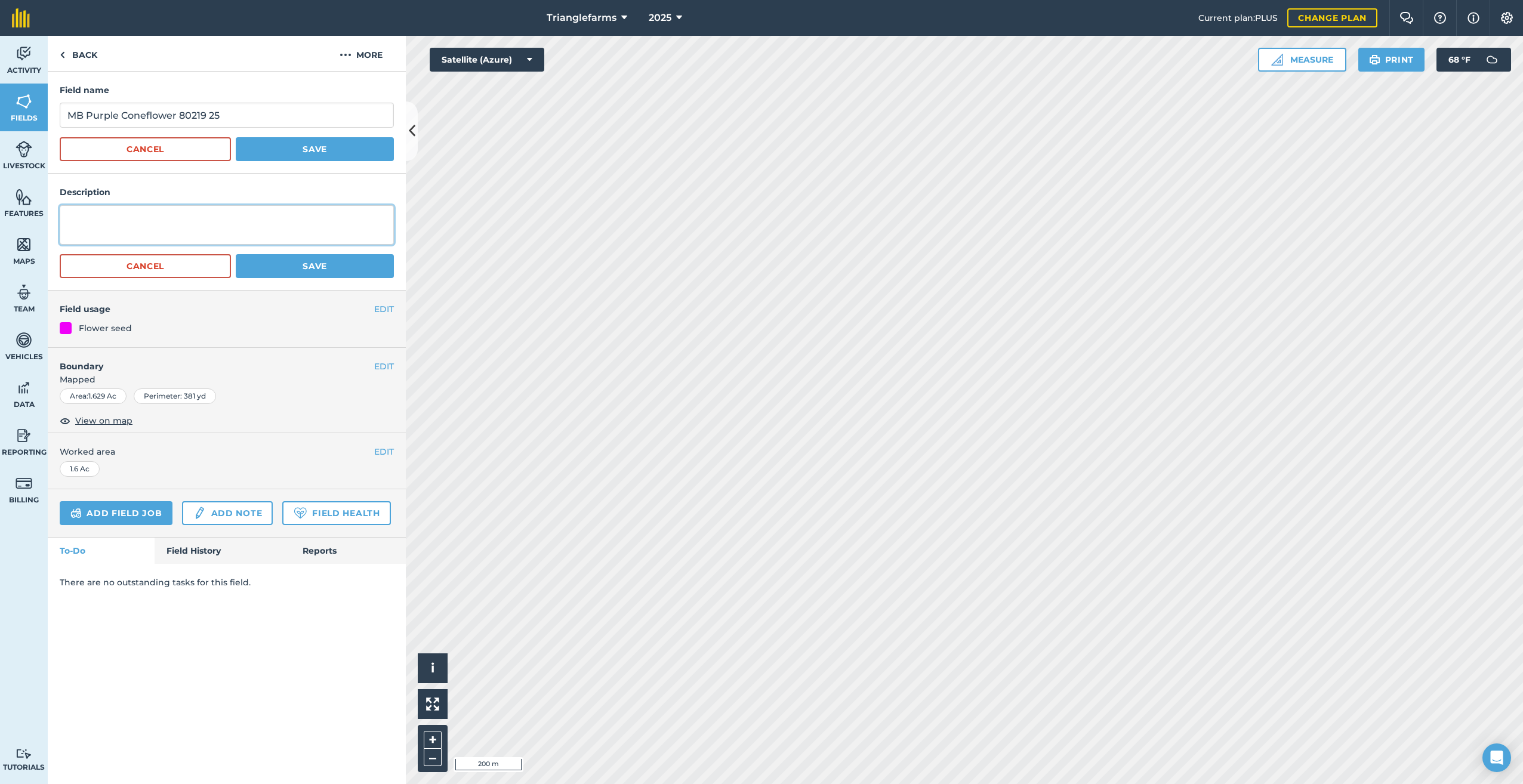
click at [129, 224] on textarea at bounding box center [227, 224] width 334 height 39
paste textarea "MB Purple Coneflower 80219 25"
type textarea "MB Purple Coneflower 80219 25"
click at [323, 261] on button "Save" at bounding box center [315, 266] width 158 height 24
drag, startPoint x: 297, startPoint y: 139, endPoint x: 346, endPoint y: 152, distance: 50.7
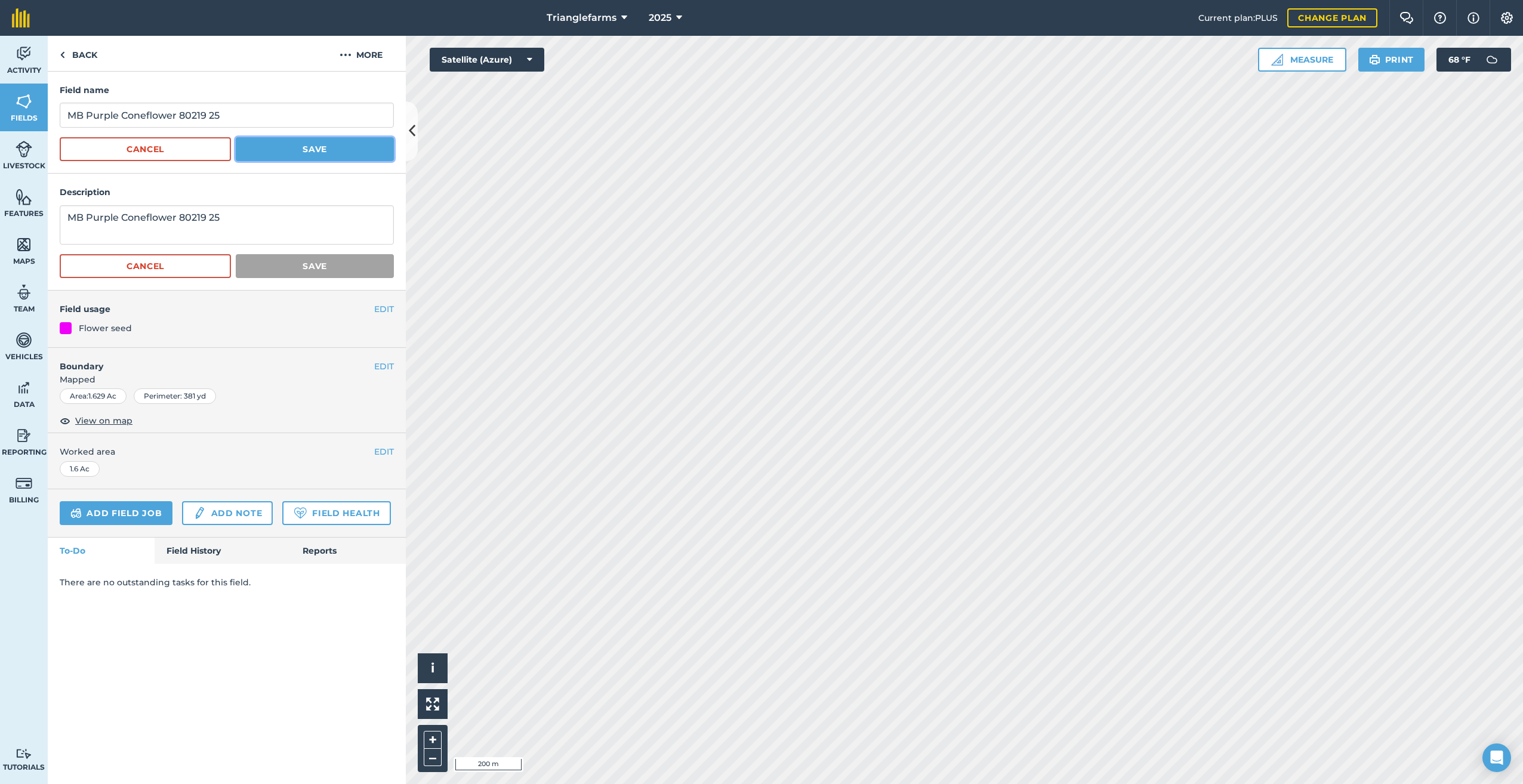
click at [297, 140] on button "Save" at bounding box center [315, 149] width 158 height 24
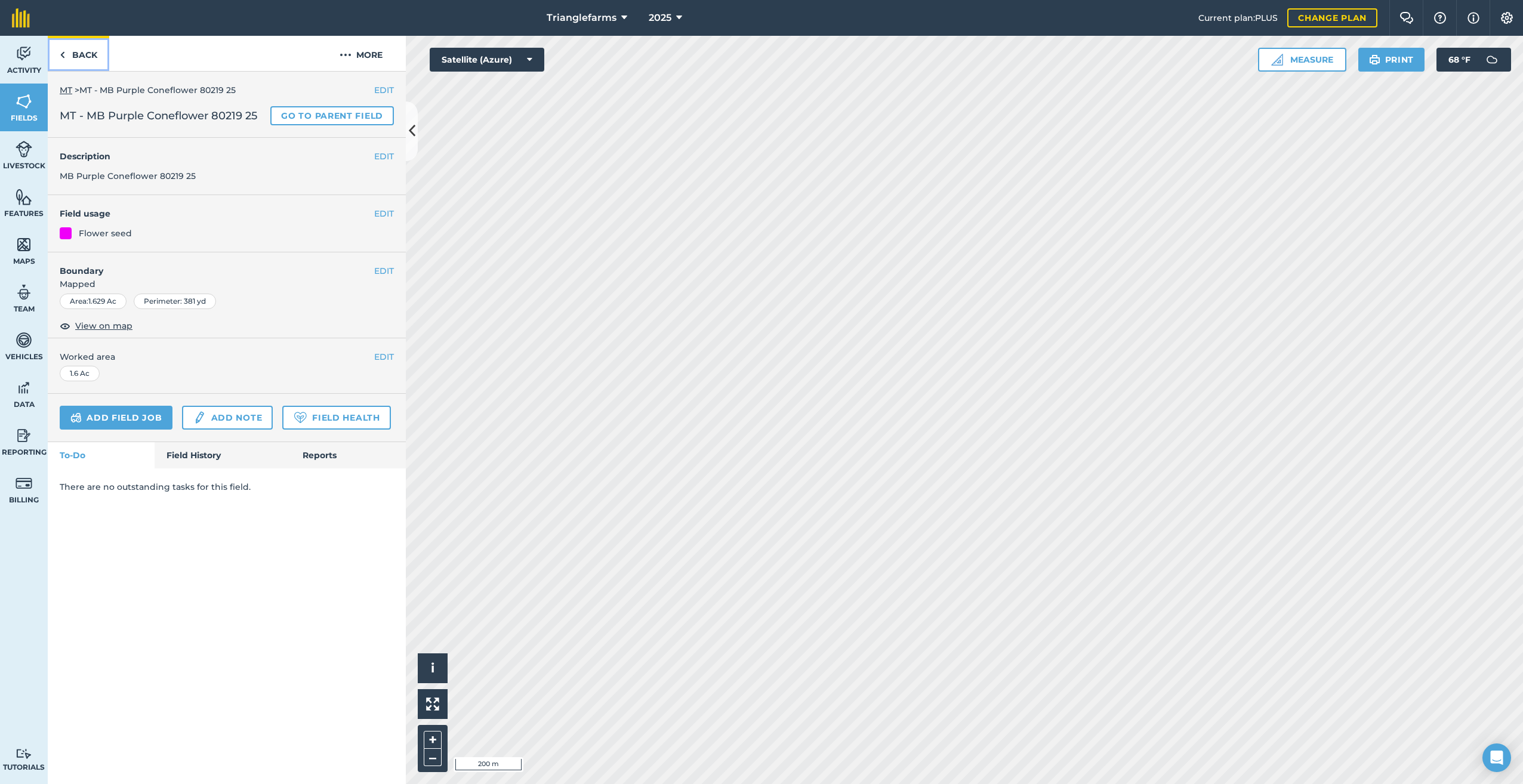
drag, startPoint x: 65, startPoint y: 54, endPoint x: 105, endPoint y: 140, distance: 94.8
click at [65, 54] on link "Back" at bounding box center [78, 53] width 62 height 35
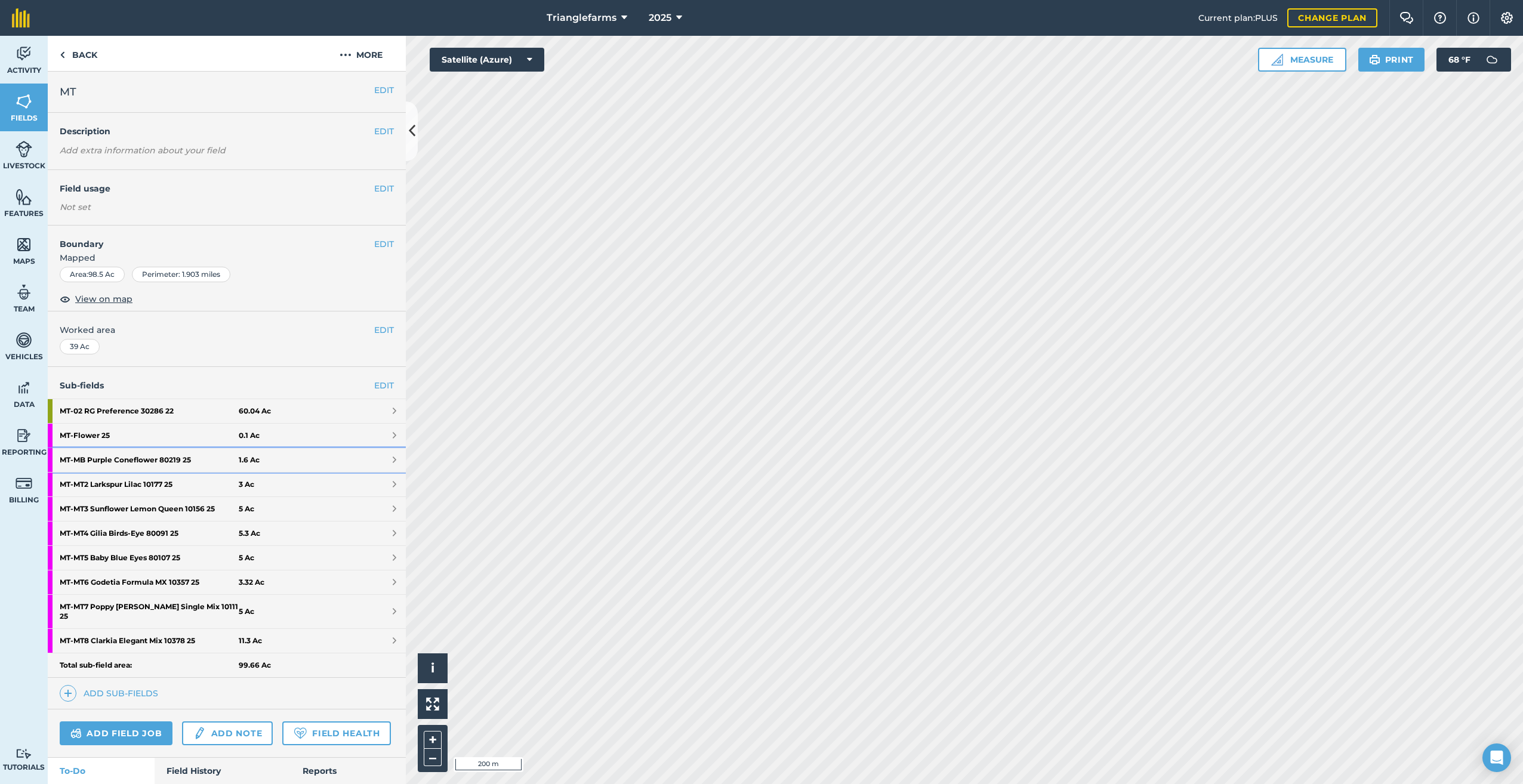
click at [136, 456] on strong "MT - MB Purple Coneflower 80219 25" at bounding box center [149, 460] width 179 height 24
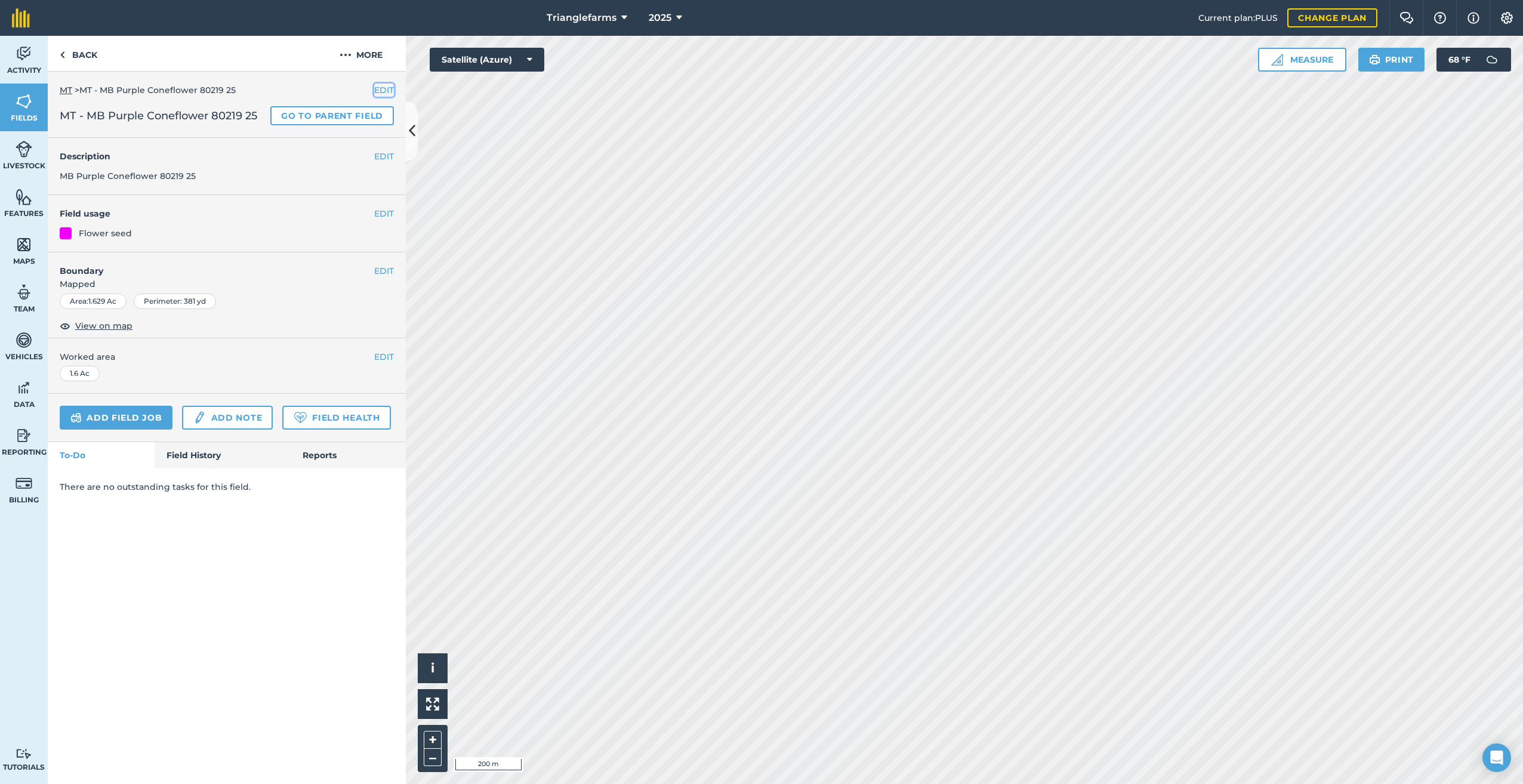
click at [383, 92] on button "EDIT" at bounding box center [384, 90] width 20 height 13
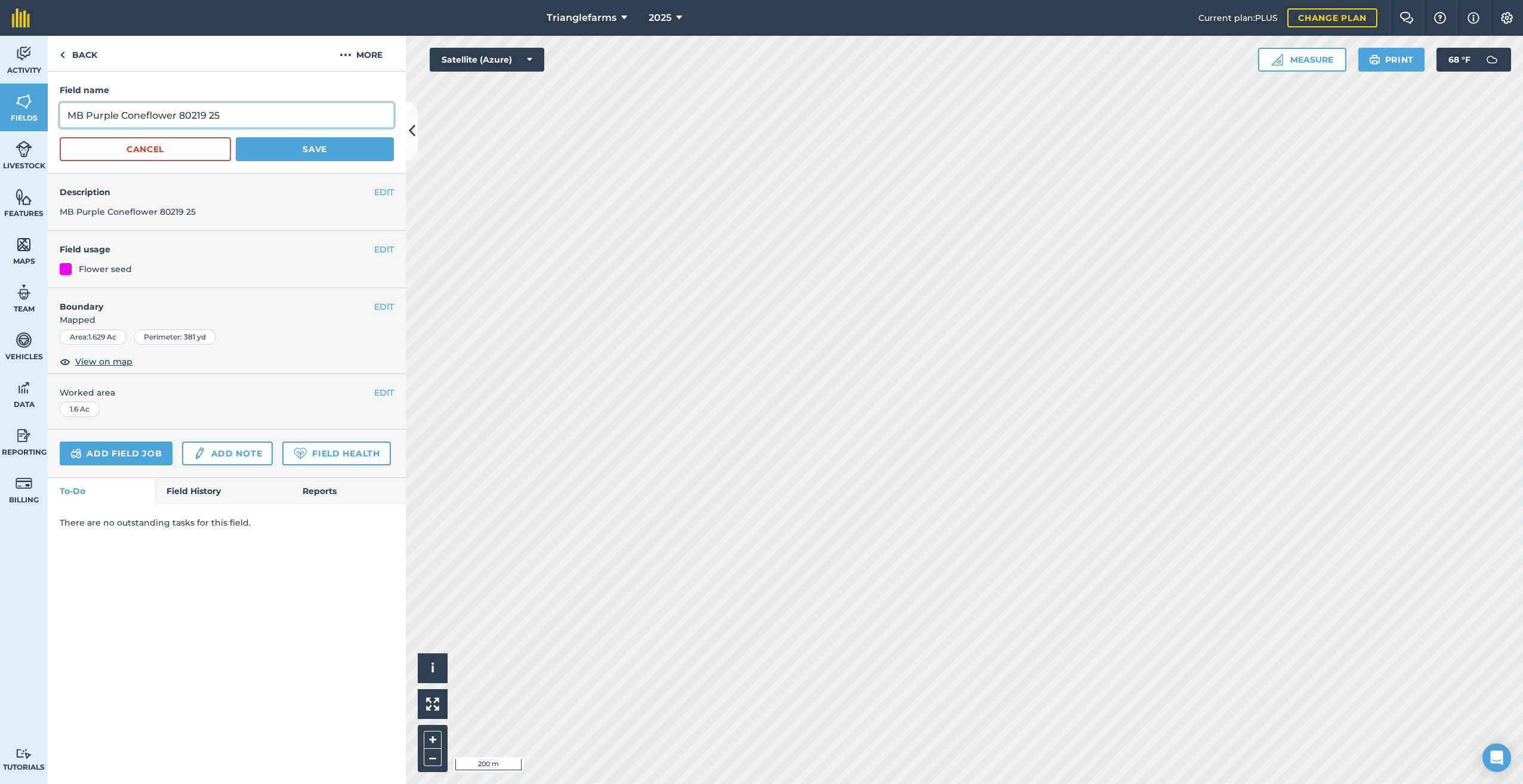
drag, startPoint x: 245, startPoint y: 118, endPoint x: 0, endPoint y: 149, distance: 247.0
click at [0, 143] on html "Trianglefarms 2025 Current plan : PLUS Change plan Farm Chat Help Info Settings…" at bounding box center [761, 392] width 1523 height 784
paste input "T1 [PERSON_NAME] 10595"
type input "MT1 [PERSON_NAME] 10595 25"
click at [287, 143] on button "Save" at bounding box center [315, 149] width 158 height 24
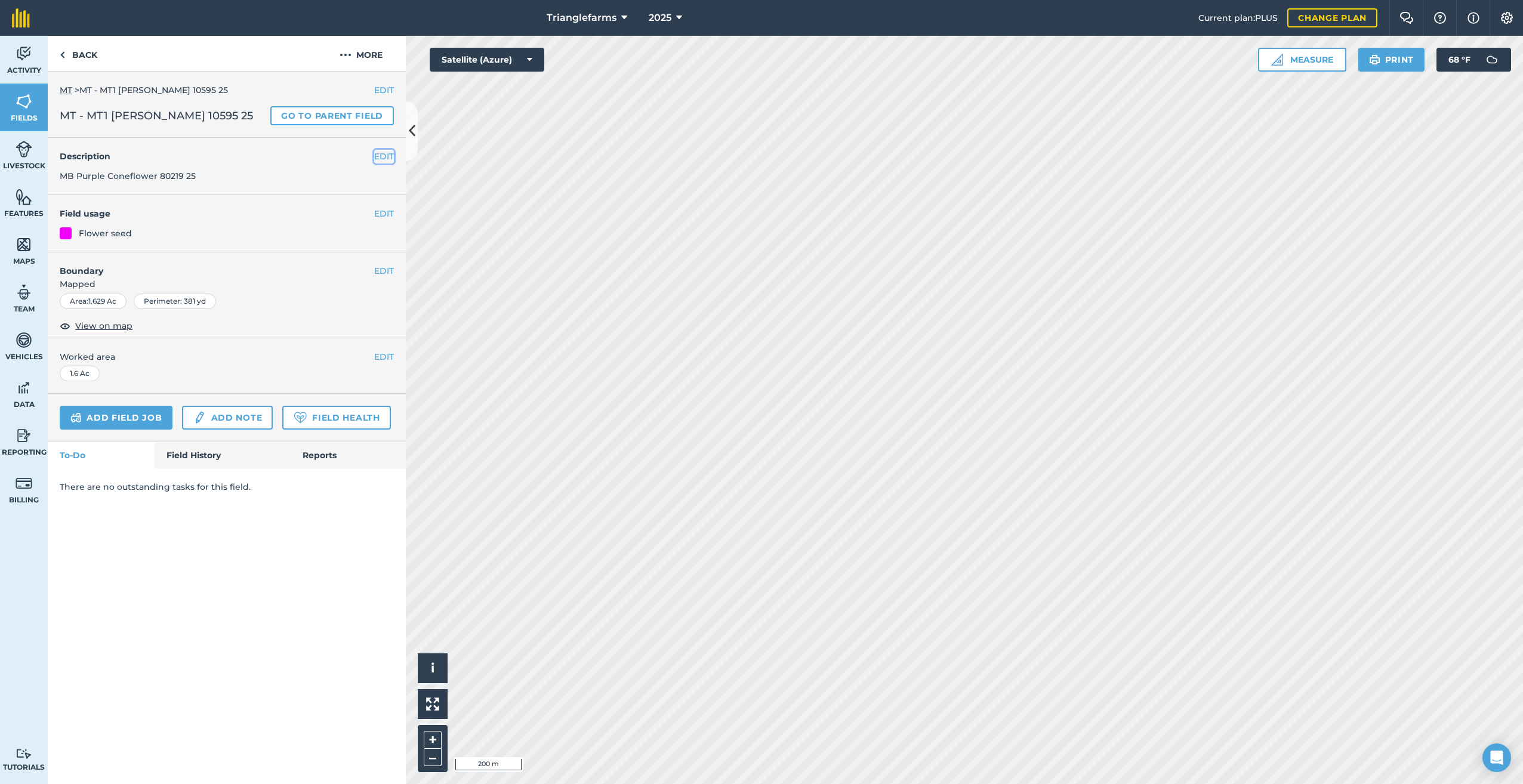
click at [384, 163] on button "EDIT" at bounding box center [384, 157] width 20 height 13
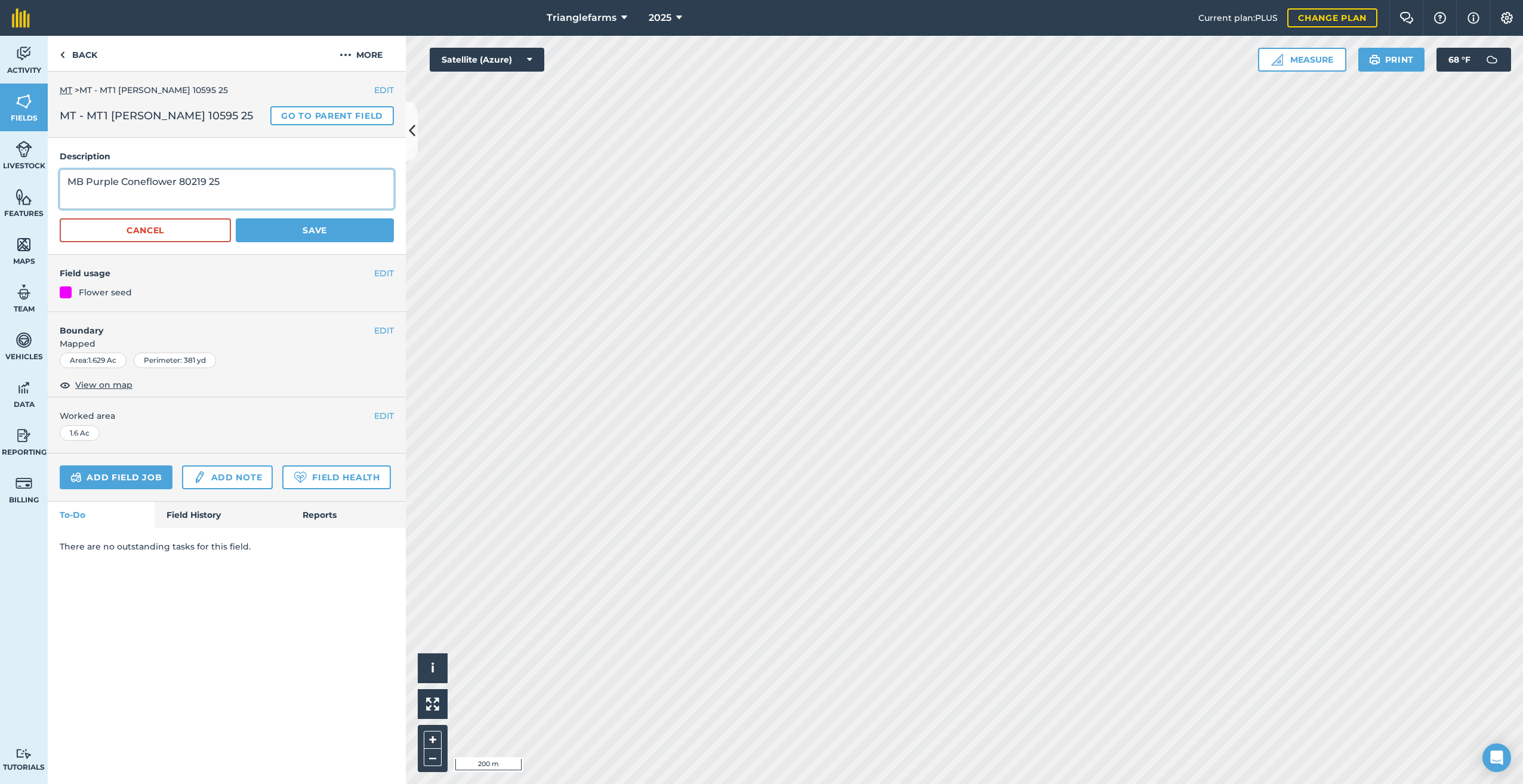
drag, startPoint x: 260, startPoint y: 202, endPoint x: 0, endPoint y: 221, distance: 260.7
click at [0, 221] on html "Trianglefarms 2025 Current plan : PLUS Change plan Farm Chat Help Info Settings…" at bounding box center [761, 392] width 1523 height 784
paste textarea "T1 [PERSON_NAME] 10595"
type textarea "MT1 [PERSON_NAME] 10595 25"
click at [323, 239] on button "Save" at bounding box center [315, 230] width 158 height 24
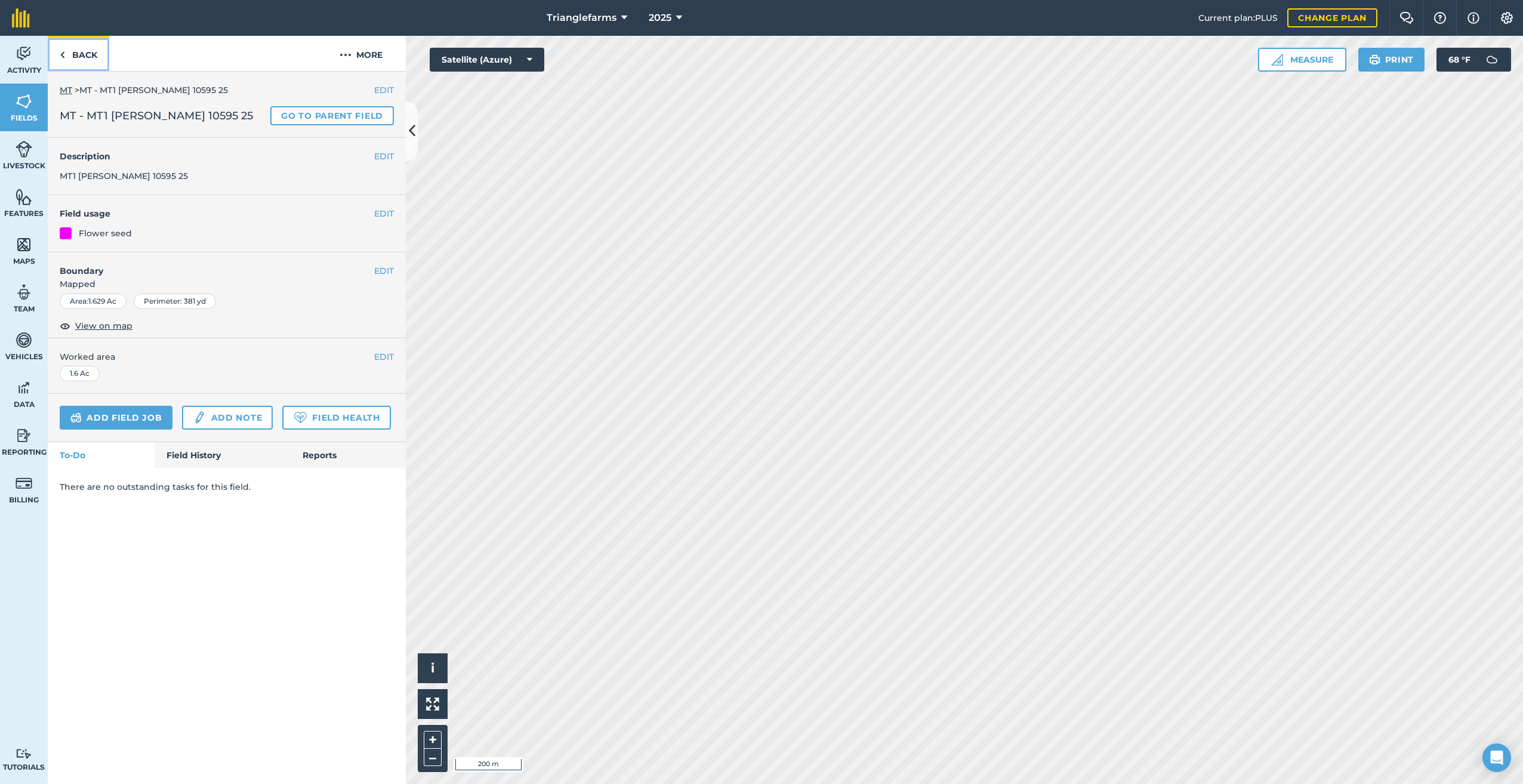
click at [58, 53] on link "Back" at bounding box center [78, 53] width 62 height 35
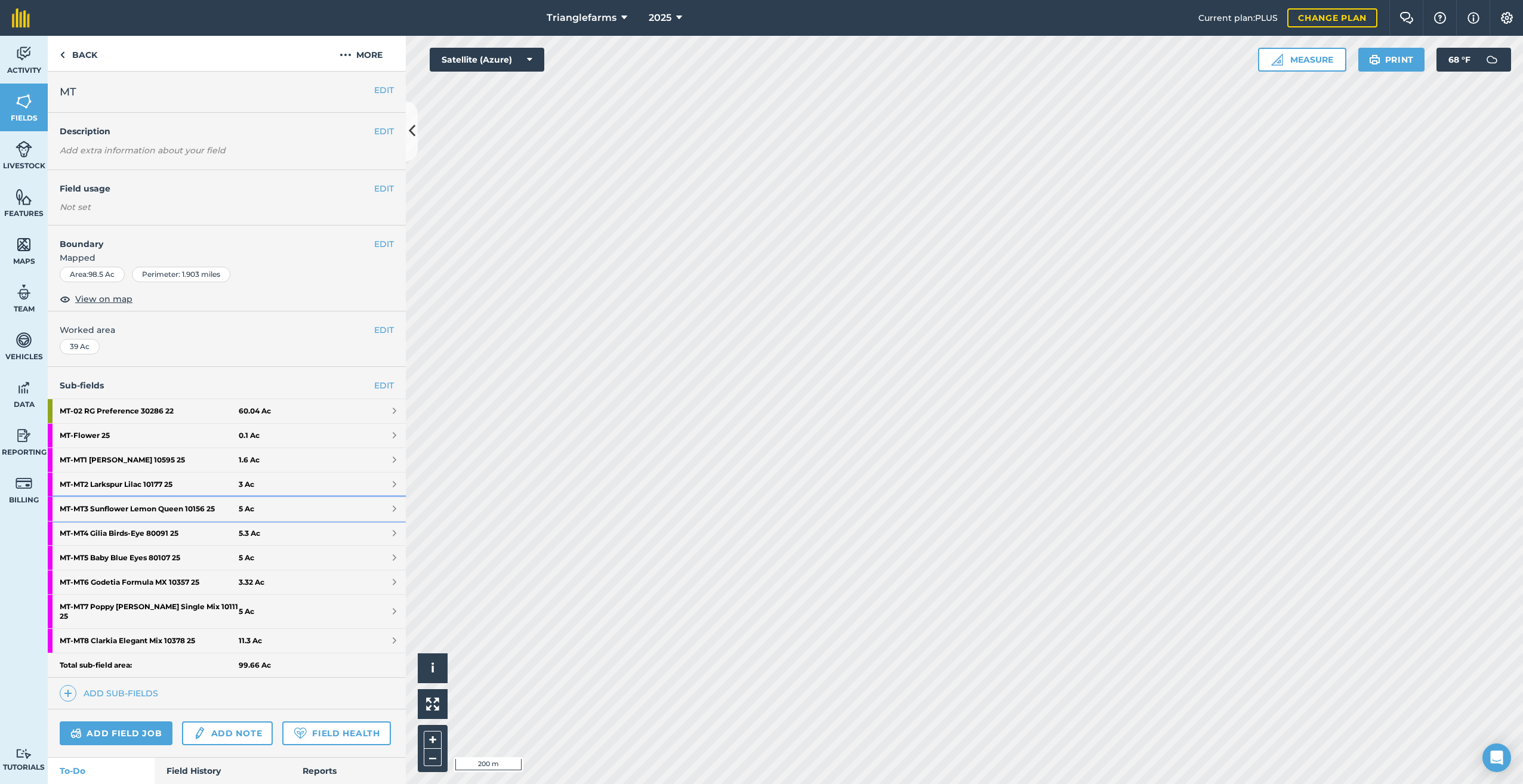
drag, startPoint x: 153, startPoint y: 506, endPoint x: 350, endPoint y: 553, distance: 202.5
click at [153, 506] on strong "MT - MT3 Sunflower Lemon Queen 10156 25" at bounding box center [149, 509] width 179 height 24
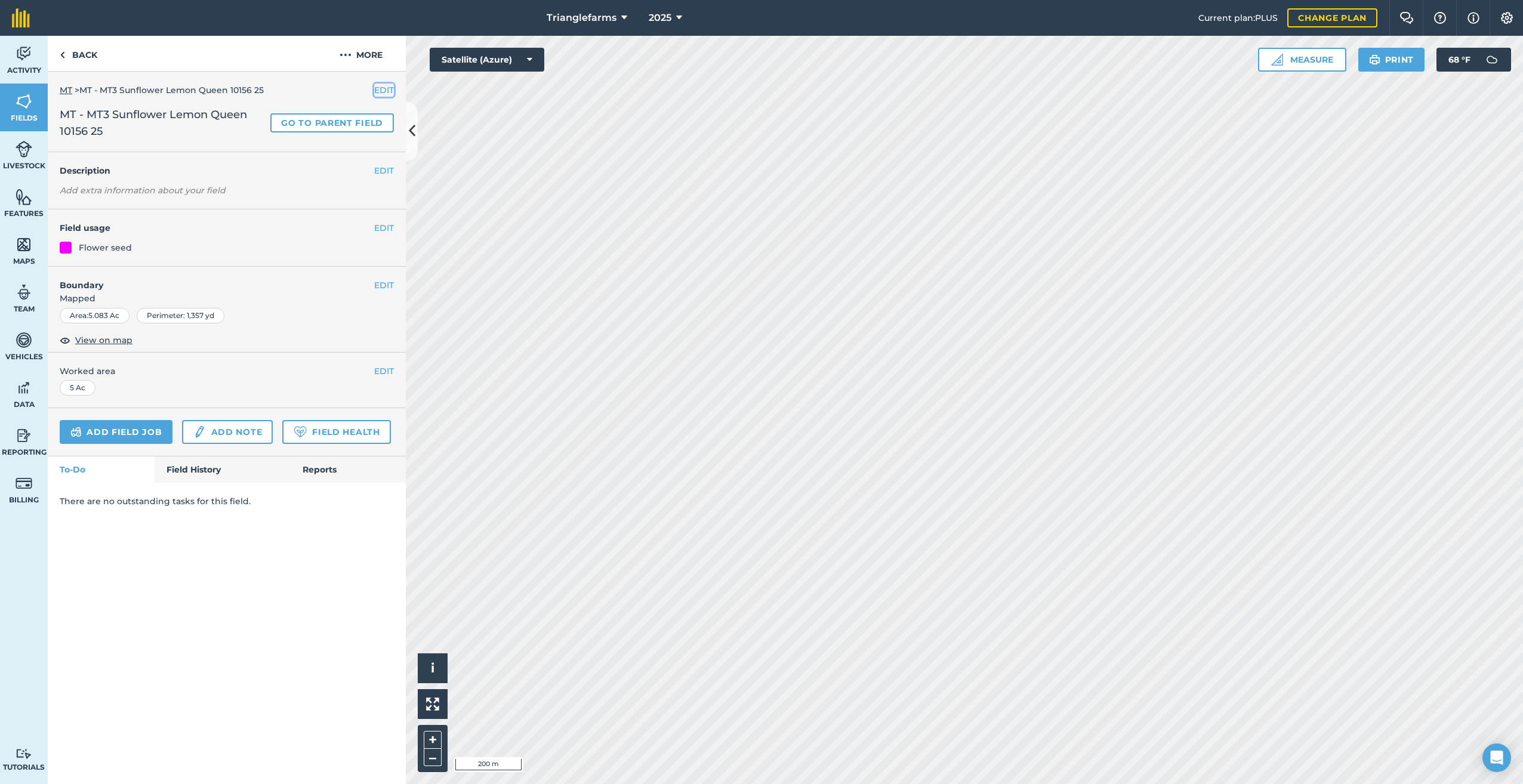
click at [387, 90] on button "EDIT" at bounding box center [384, 90] width 20 height 13
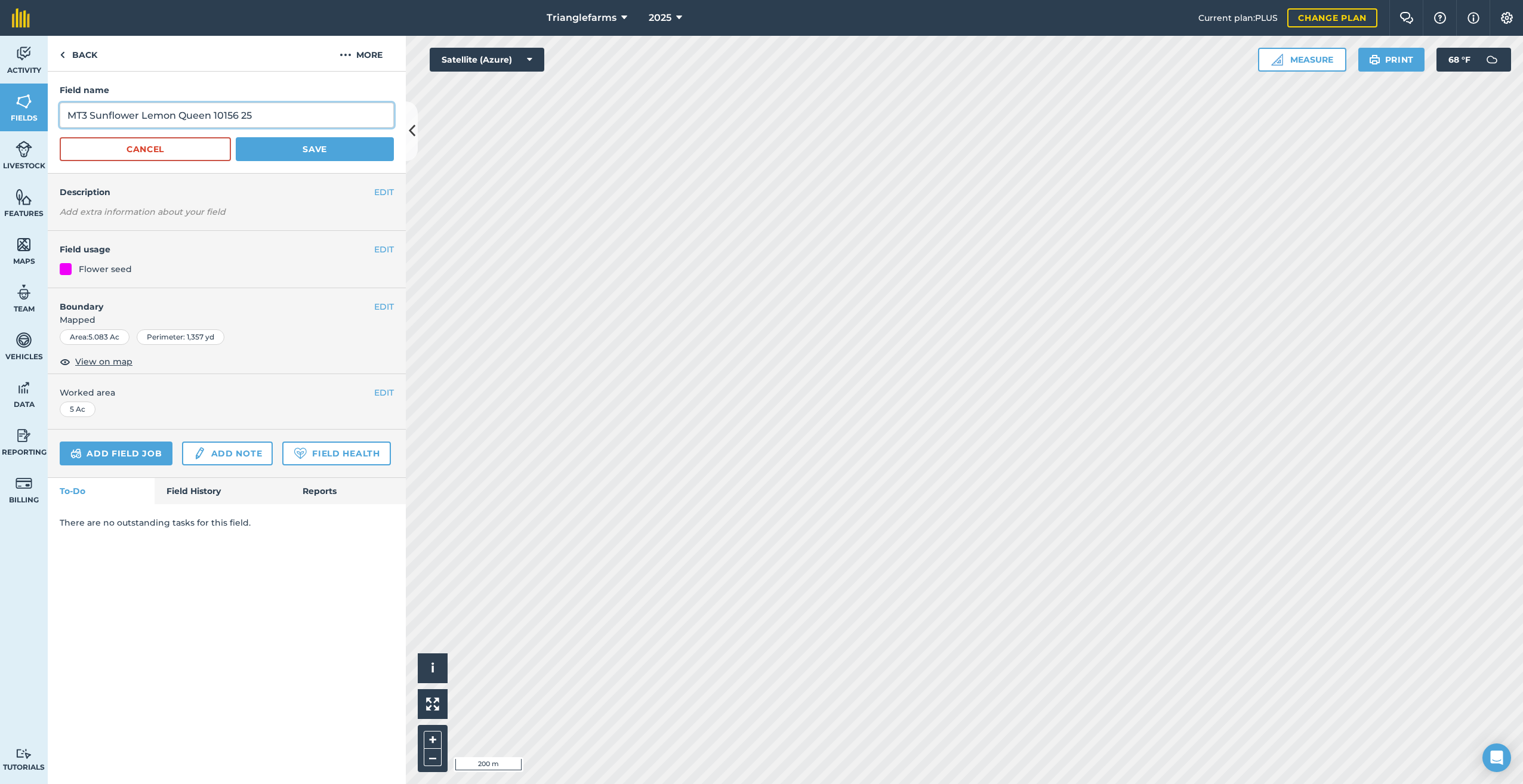
drag, startPoint x: 257, startPoint y: 115, endPoint x: 0, endPoint y: 159, distance: 260.7
click at [0, 150] on html "Trianglefarms 2025 Current plan : PLUS Change plan Farm Chat Help Info Settings…" at bounding box center [761, 392] width 1523 height 784
click at [383, 190] on button "EDIT" at bounding box center [384, 192] width 20 height 13
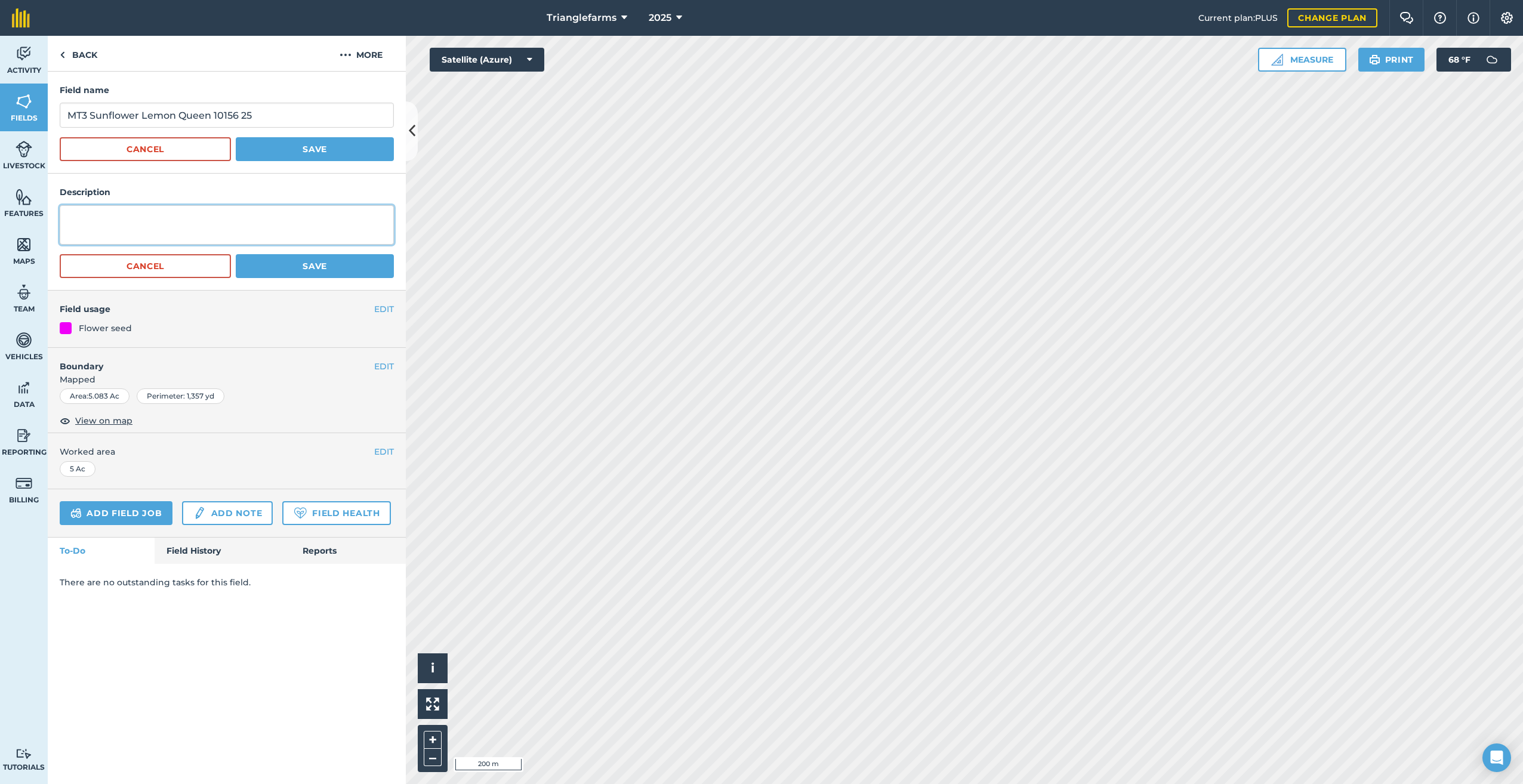
click at [299, 216] on textarea at bounding box center [227, 224] width 334 height 39
paste textarea "MT3 Sunflower Lemon Queen 10156 25"
type textarea "MT3 Sunflower Lemon Queen 10156 25"
click at [348, 260] on button "Save" at bounding box center [315, 266] width 158 height 24
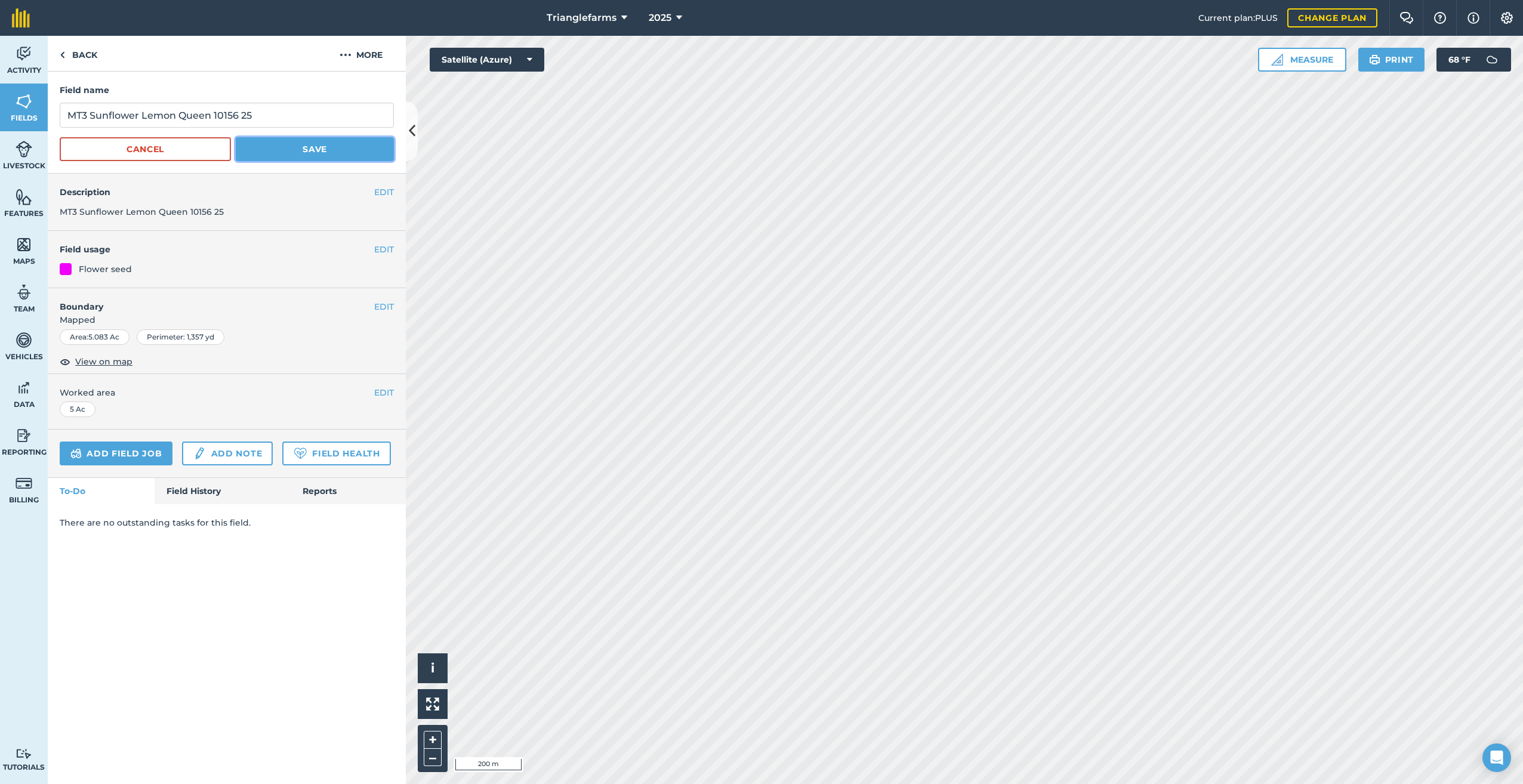
click at [332, 147] on button "Save" at bounding box center [315, 149] width 158 height 24
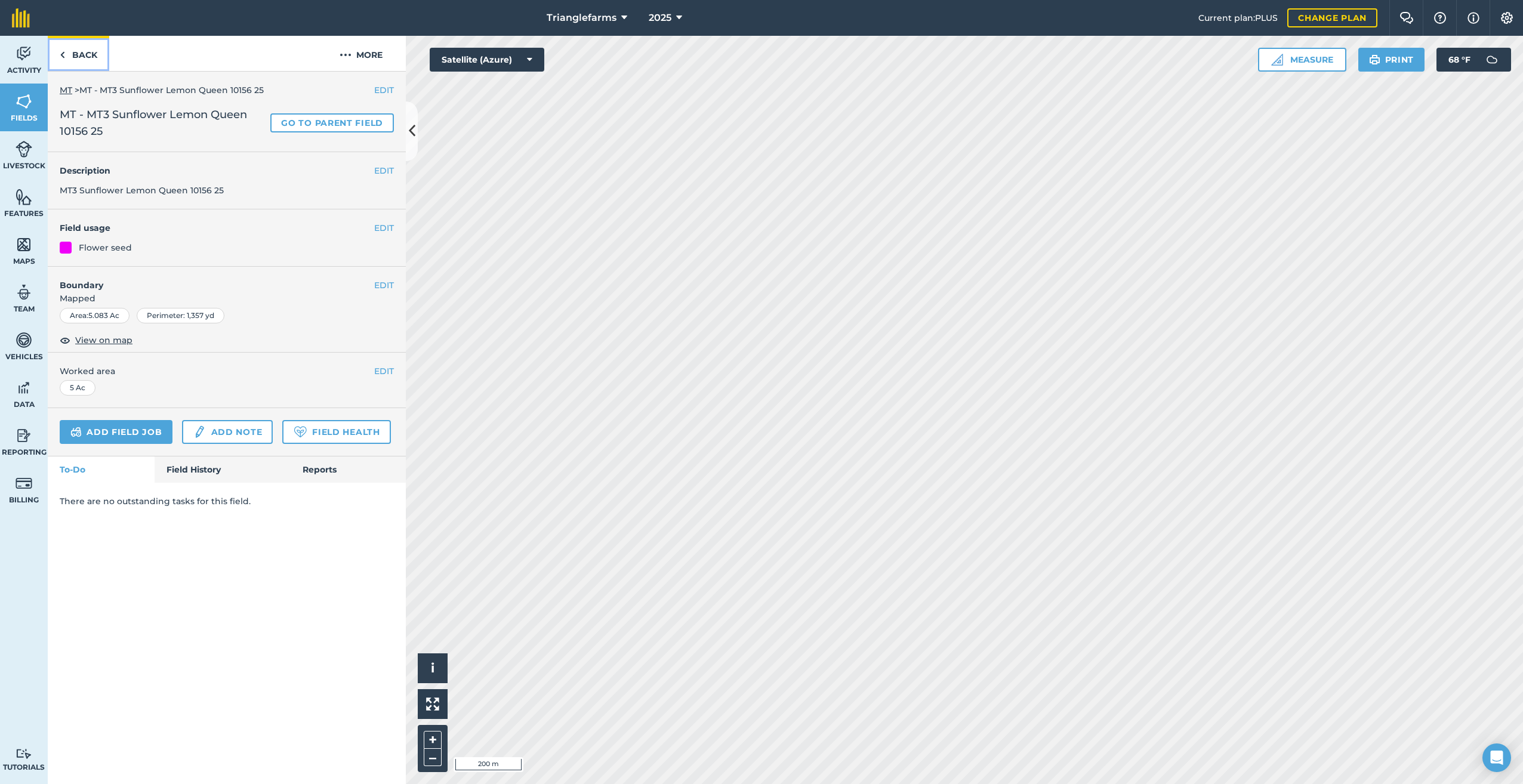
drag, startPoint x: 61, startPoint y: 56, endPoint x: 314, endPoint y: 76, distance: 253.8
click at [61, 56] on img at bounding box center [62, 55] width 5 height 15
